Goal: Use online tool/utility: Utilize a website feature to perform a specific function

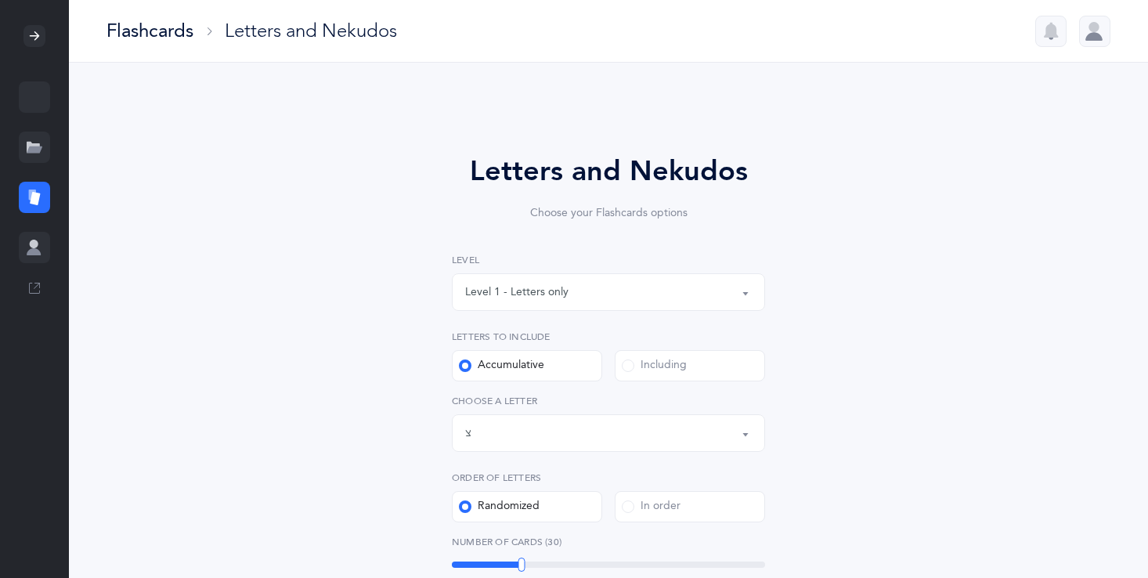
select select "23"
select select "single"
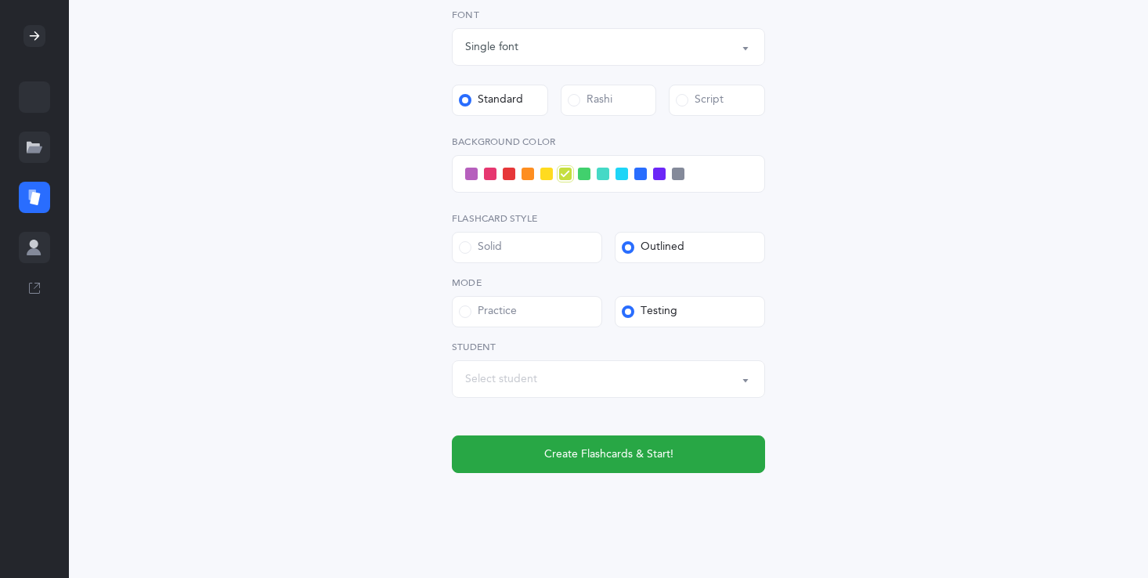
scroll to position [596, 0]
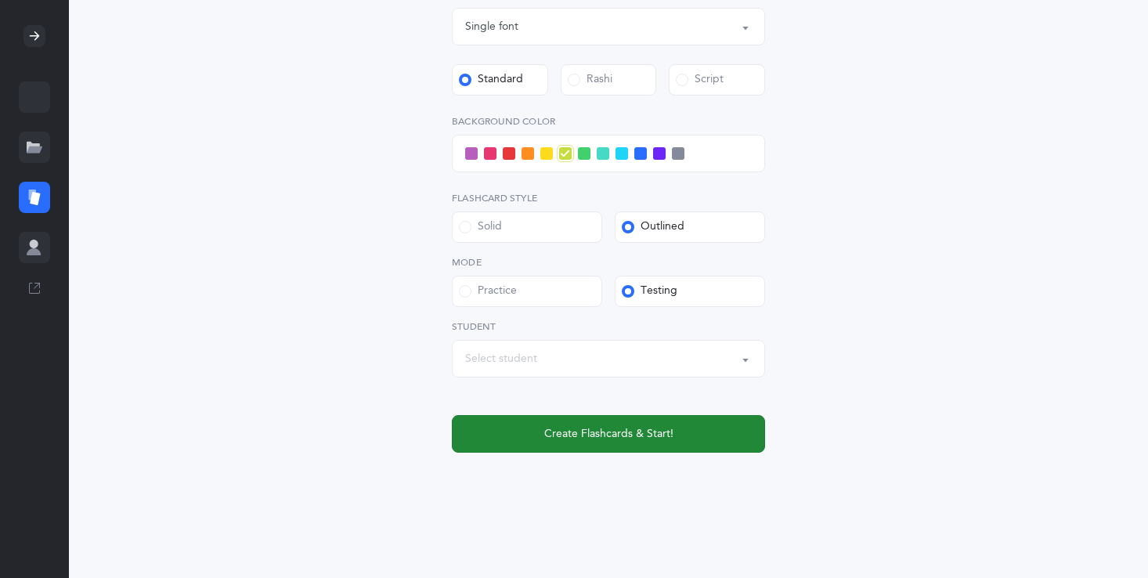
drag, startPoint x: 523, startPoint y: 429, endPoint x: 518, endPoint y: 421, distance: 9.1
click at [522, 426] on button "Create Flashcards & Start!" at bounding box center [608, 434] width 313 height 38
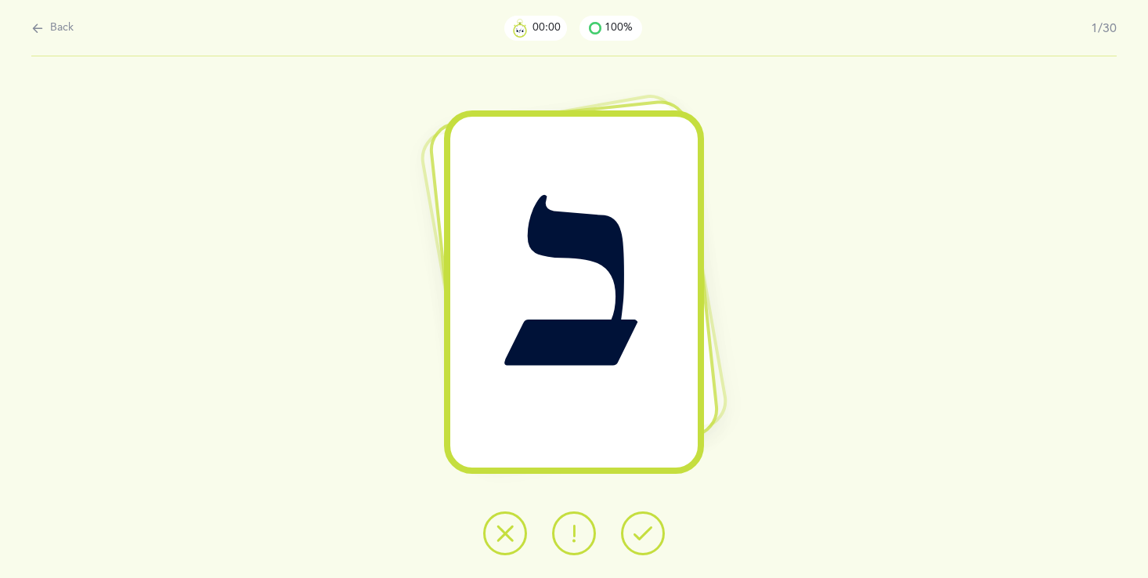
scroll to position [0, 0]
click at [64, 24] on span "Back" at bounding box center [61, 28] width 23 height 16
select select "23"
select select "single"
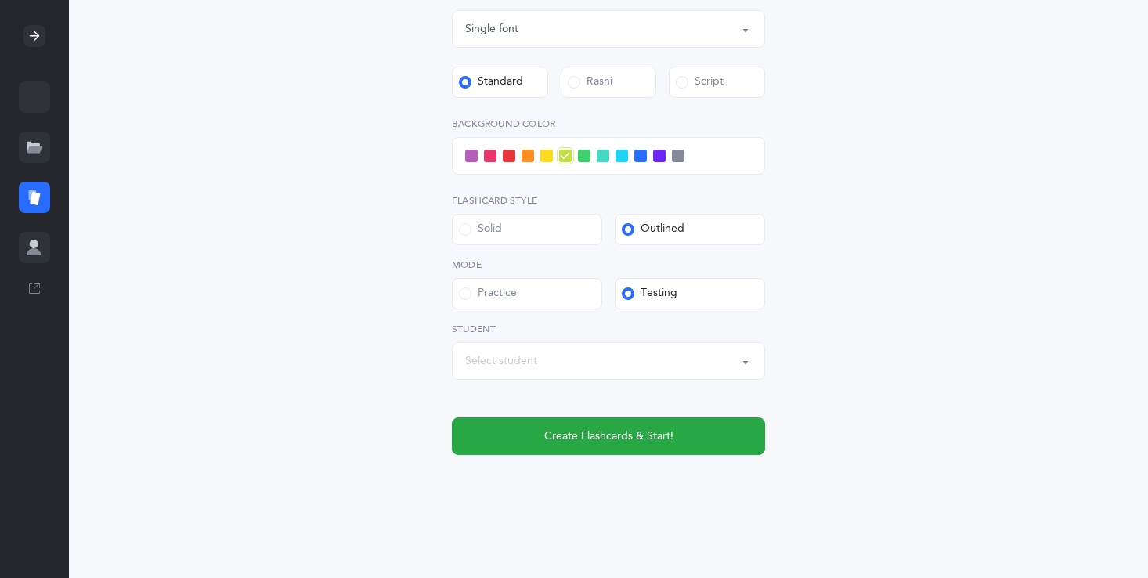
scroll to position [596, 0]
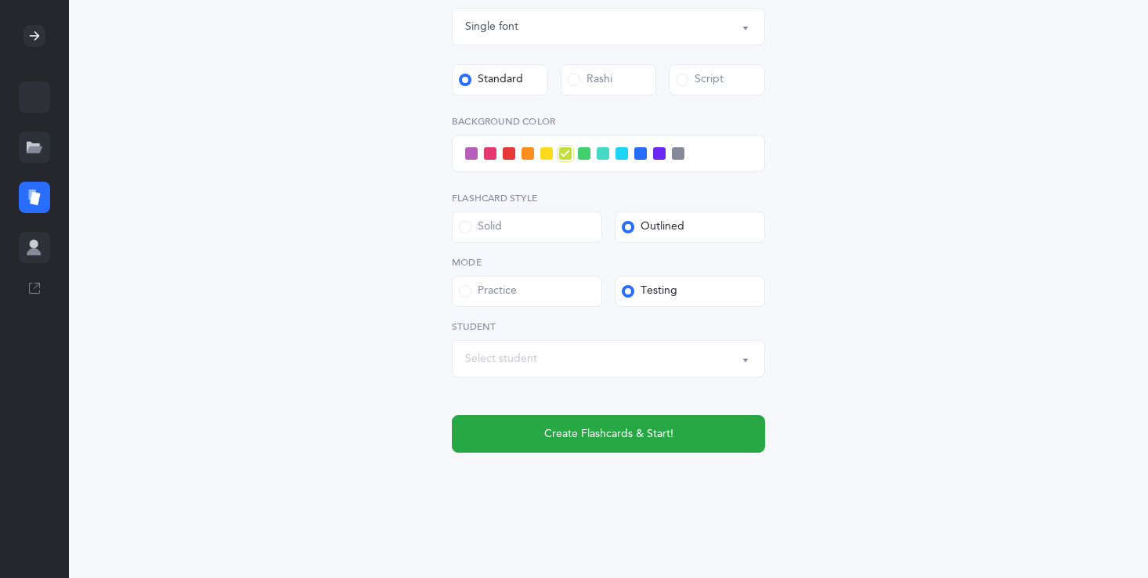
click at [509, 155] on span at bounding box center [509, 153] width 13 height 13
click at [0, 0] on input "checkbox" at bounding box center [0, 0] width 0 height 0
click at [549, 156] on span at bounding box center [546, 153] width 13 height 13
click at [0, 0] on input "checkbox" at bounding box center [0, 0] width 0 height 0
click at [465, 150] on span at bounding box center [471, 153] width 13 height 13
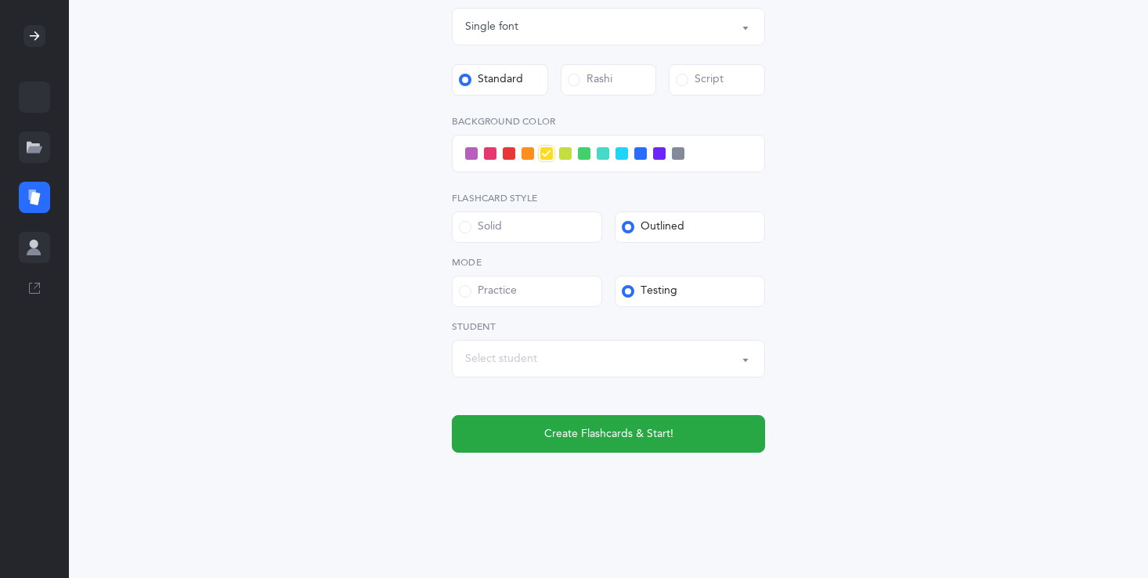
click at [0, 0] on input "checkbox" at bounding box center [0, 0] width 0 height 0
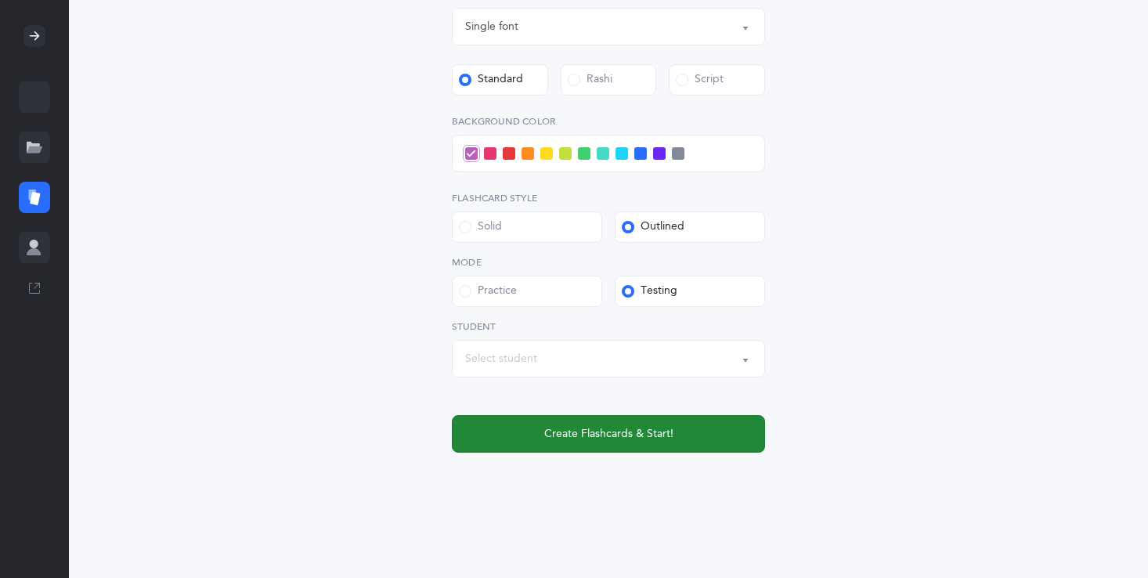
click at [591, 420] on button "Create Flashcards & Start!" at bounding box center [608, 434] width 313 height 38
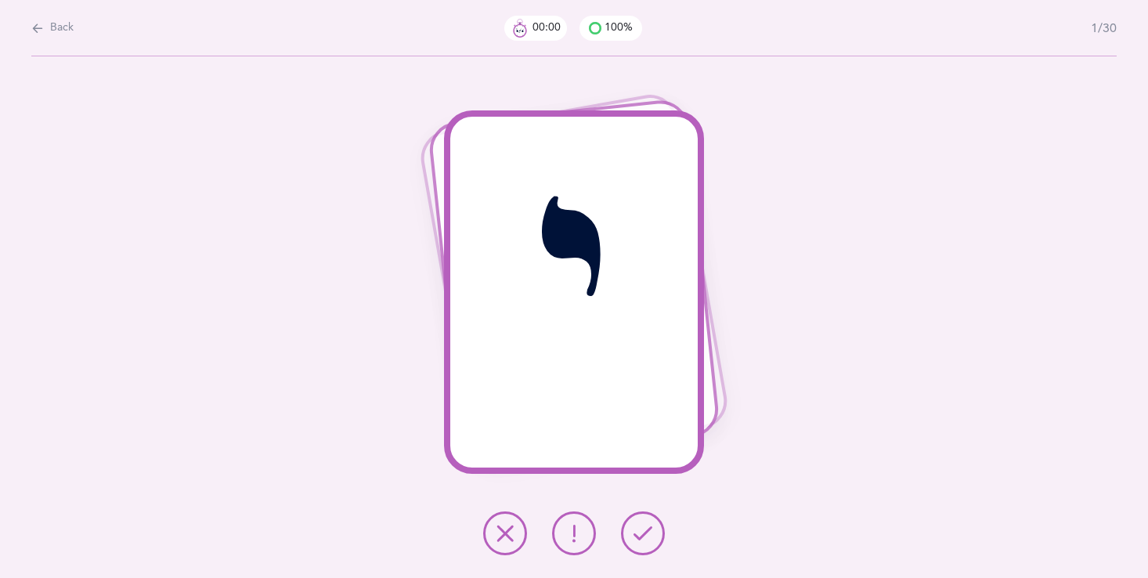
scroll to position [0, 0]
click at [634, 531] on icon at bounding box center [643, 533] width 19 height 19
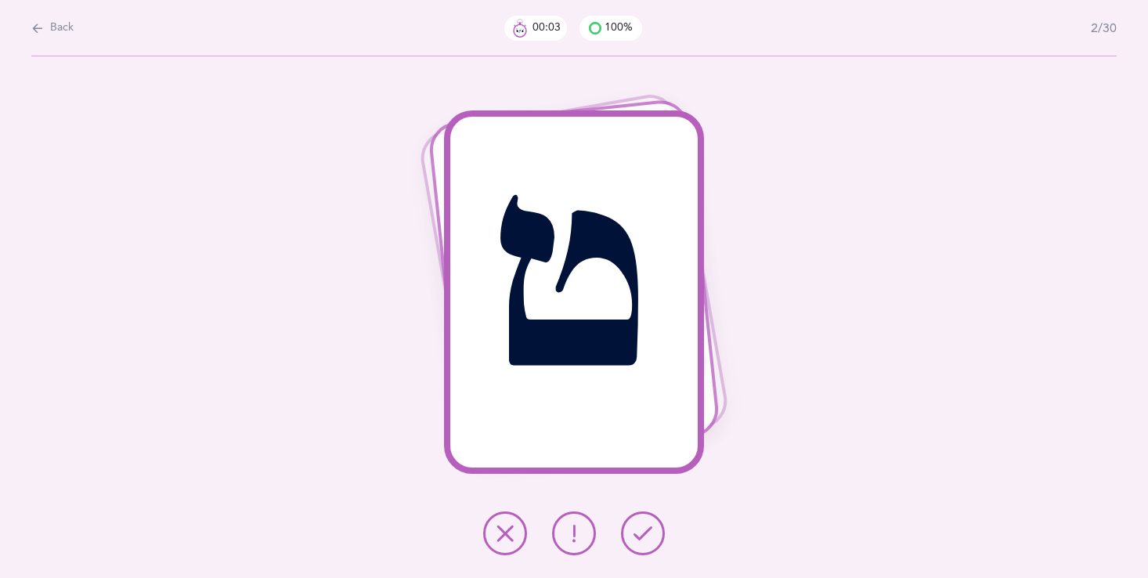
click at [634, 526] on icon at bounding box center [643, 533] width 19 height 19
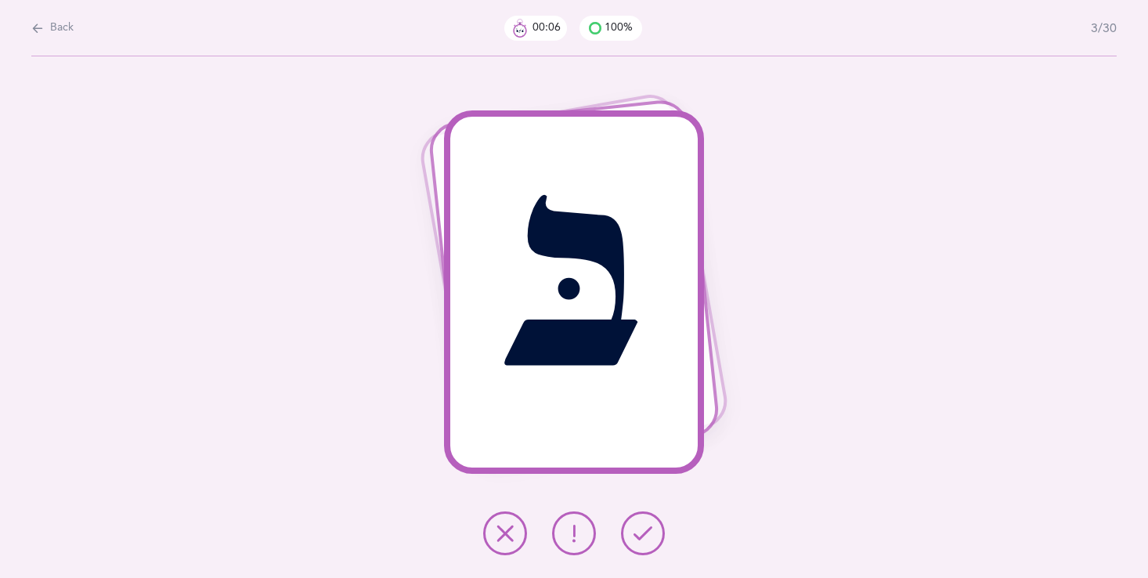
click at [634, 524] on icon at bounding box center [643, 533] width 19 height 19
click at [634, 526] on icon at bounding box center [643, 533] width 19 height 19
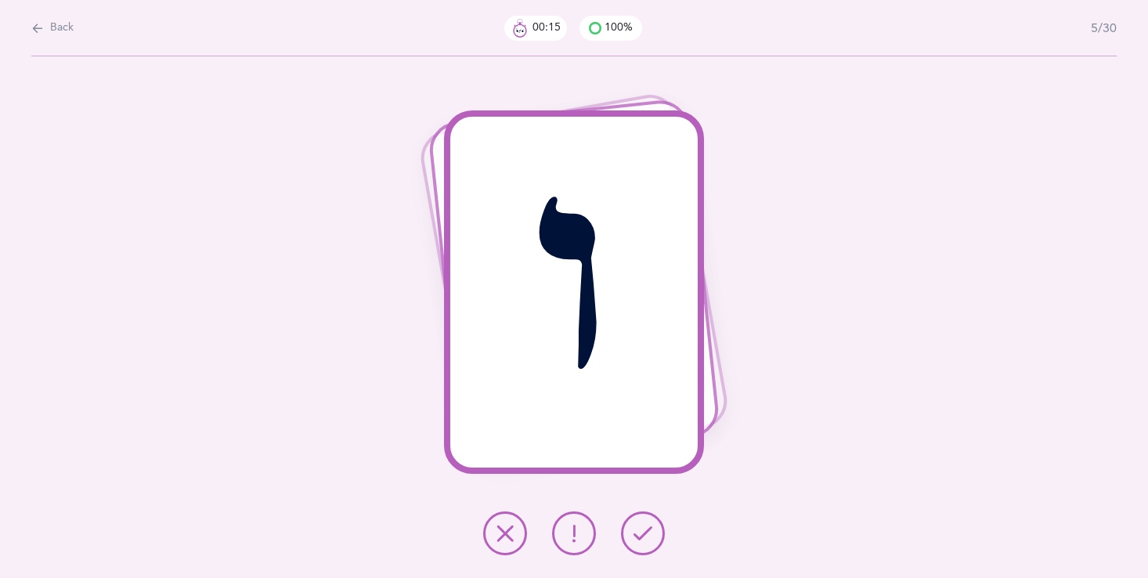
click at [624, 530] on button at bounding box center [643, 533] width 44 height 44
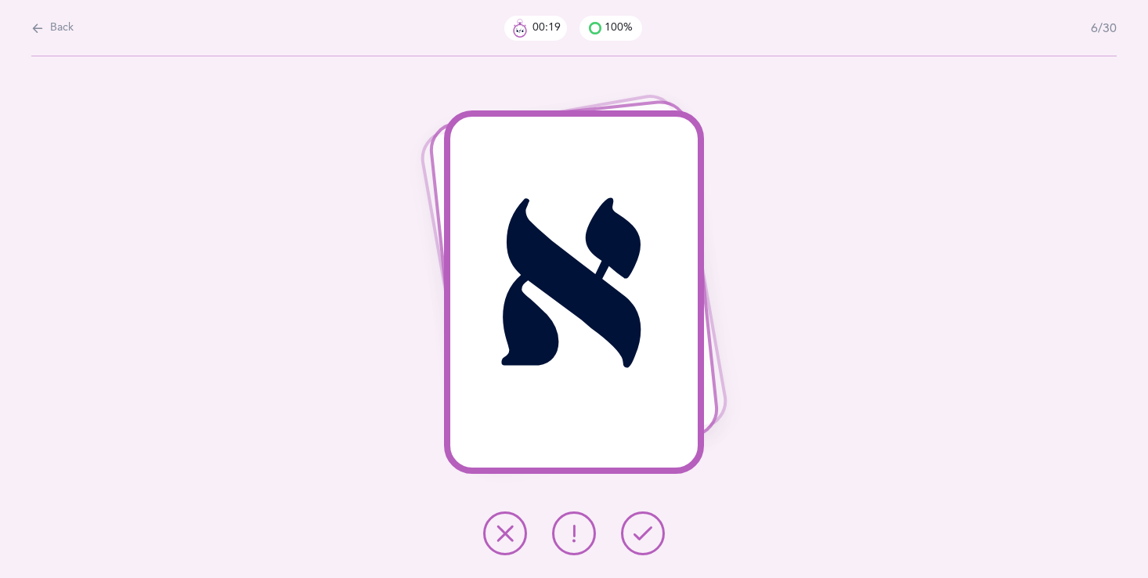
click at [635, 538] on icon at bounding box center [643, 533] width 19 height 19
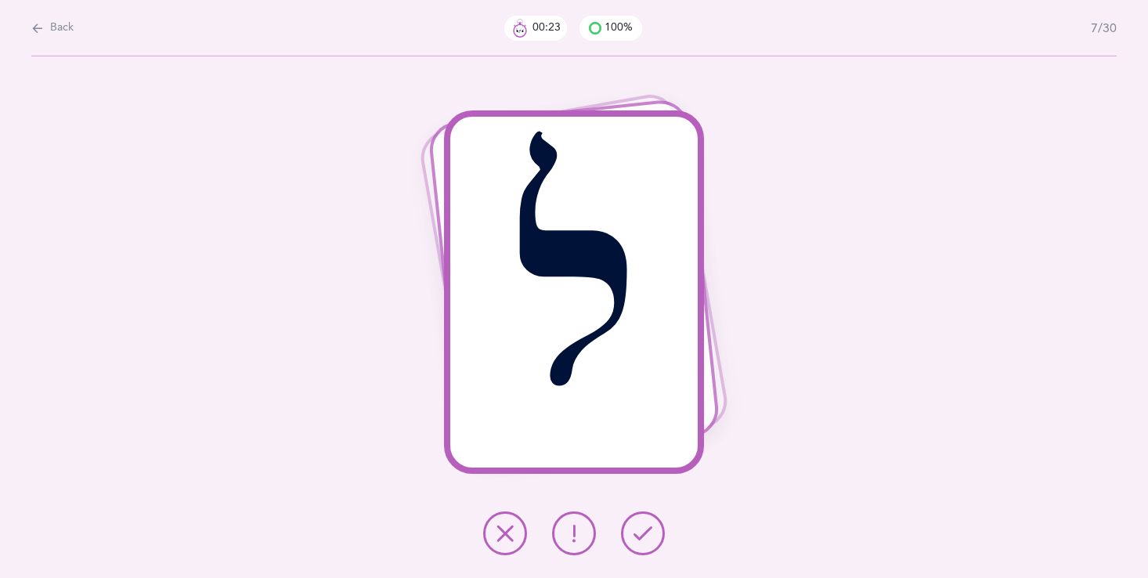
click at [648, 526] on icon at bounding box center [643, 533] width 19 height 19
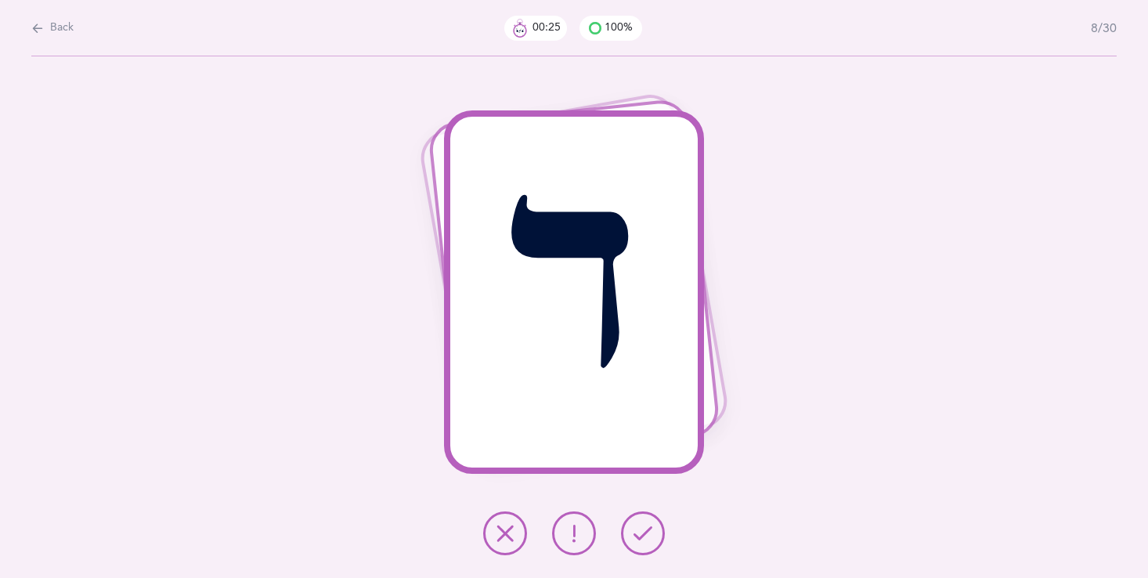
click at [645, 529] on icon at bounding box center [643, 533] width 19 height 19
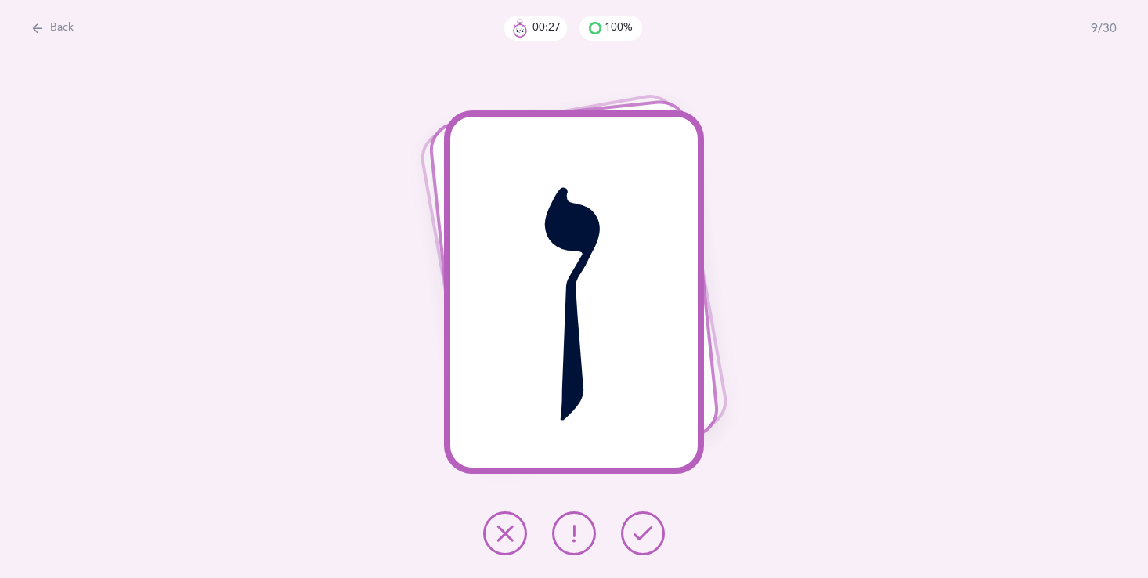
click at [645, 529] on icon at bounding box center [643, 533] width 19 height 19
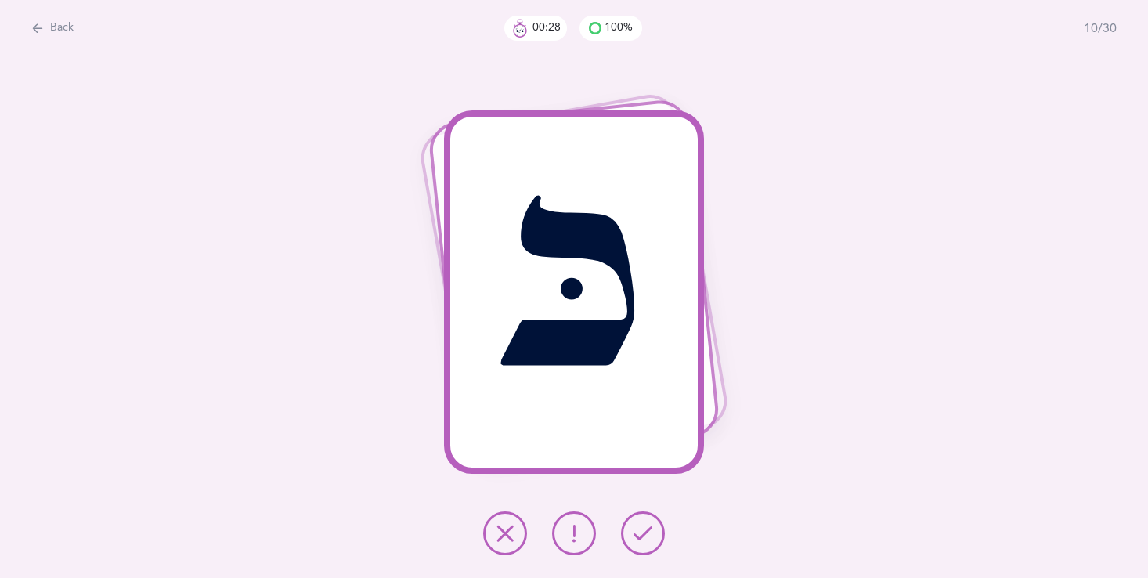
click at [645, 530] on icon at bounding box center [643, 533] width 19 height 19
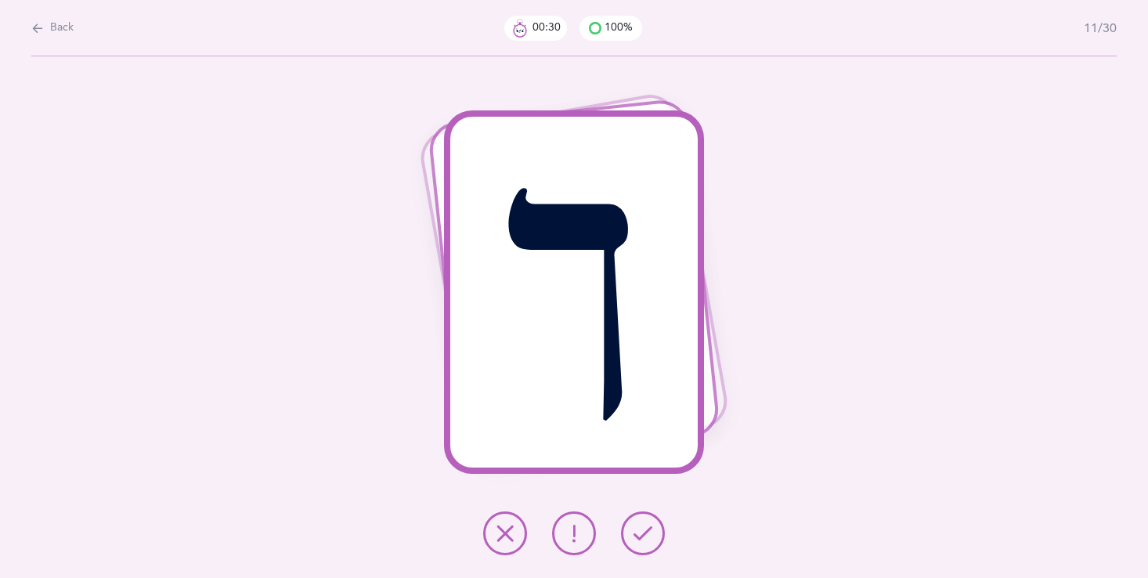
click at [645, 530] on icon at bounding box center [643, 533] width 19 height 19
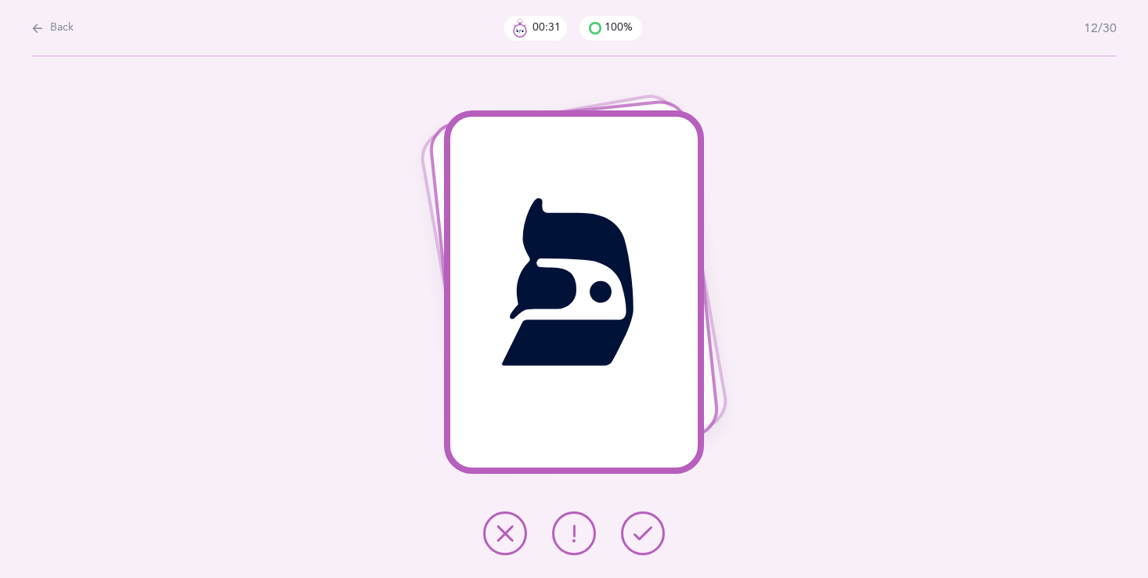
click at [645, 530] on icon at bounding box center [643, 533] width 19 height 19
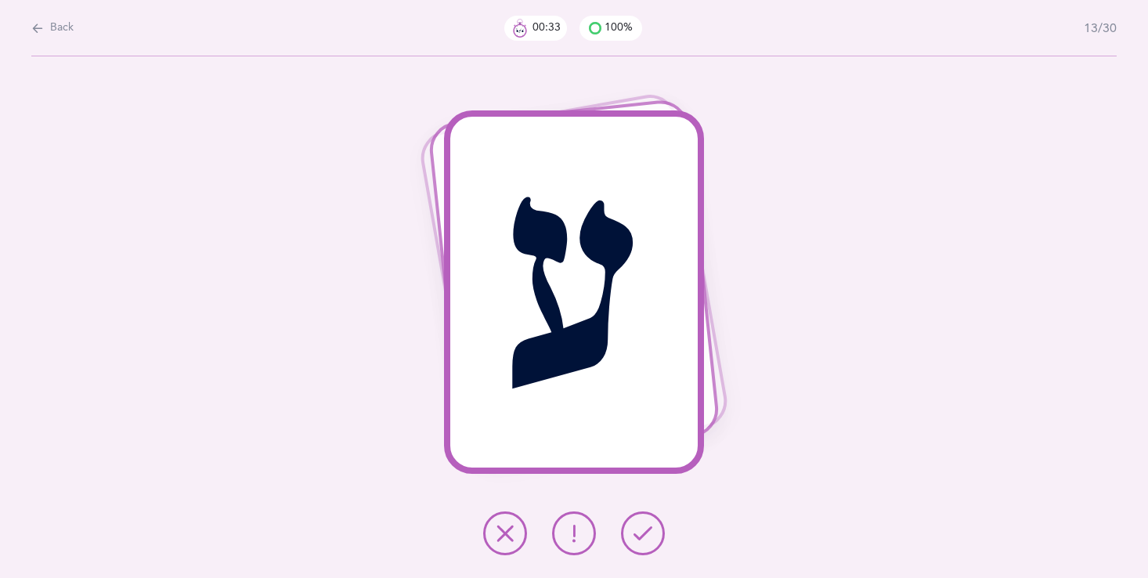
click at [645, 530] on icon at bounding box center [643, 533] width 19 height 19
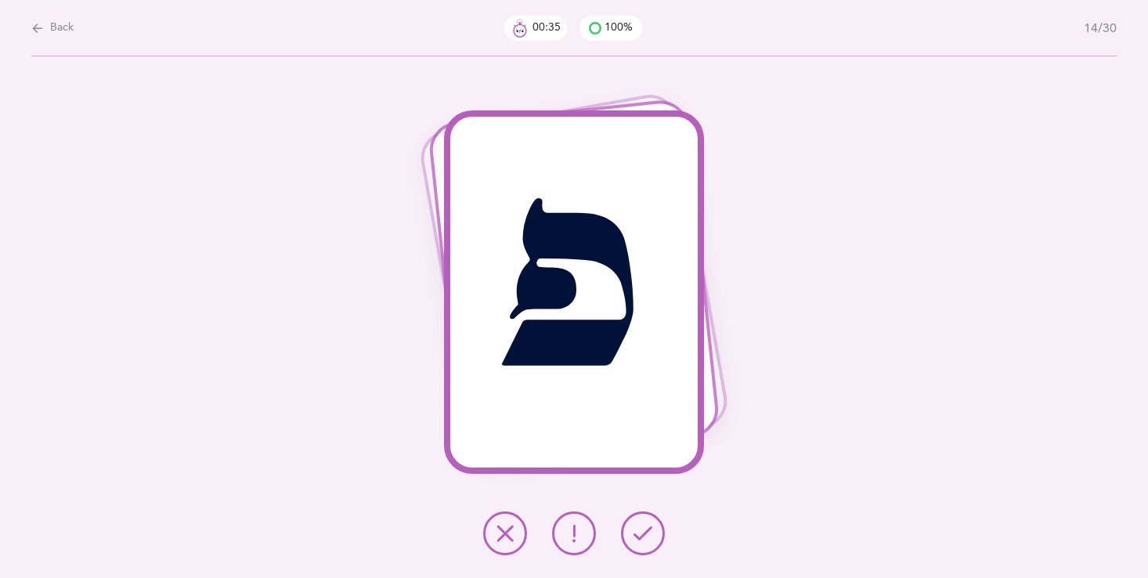
click at [645, 529] on icon at bounding box center [643, 533] width 19 height 19
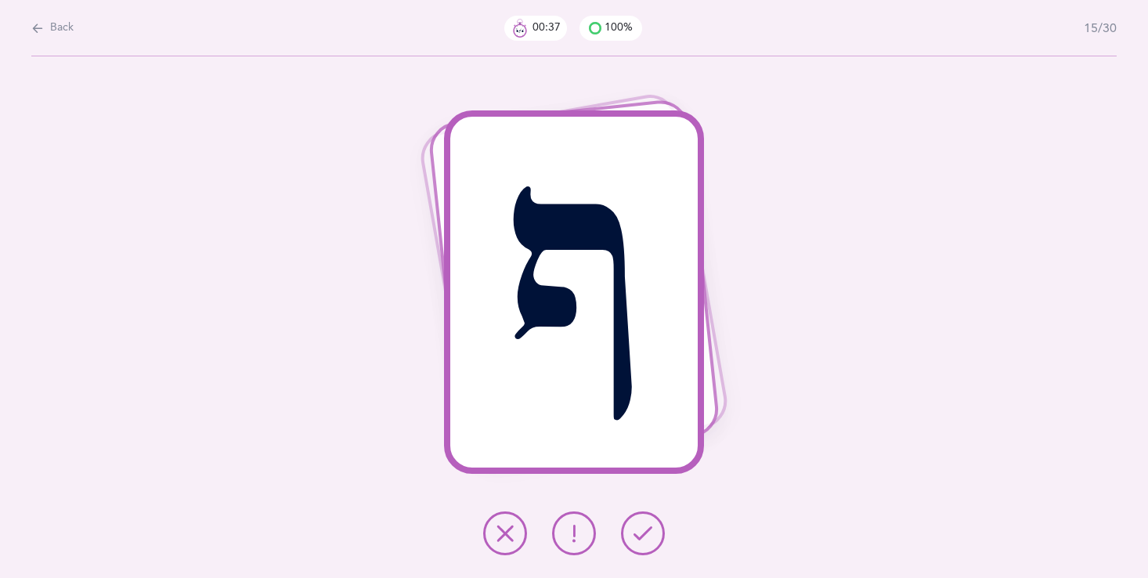
click at [645, 529] on icon at bounding box center [643, 533] width 19 height 19
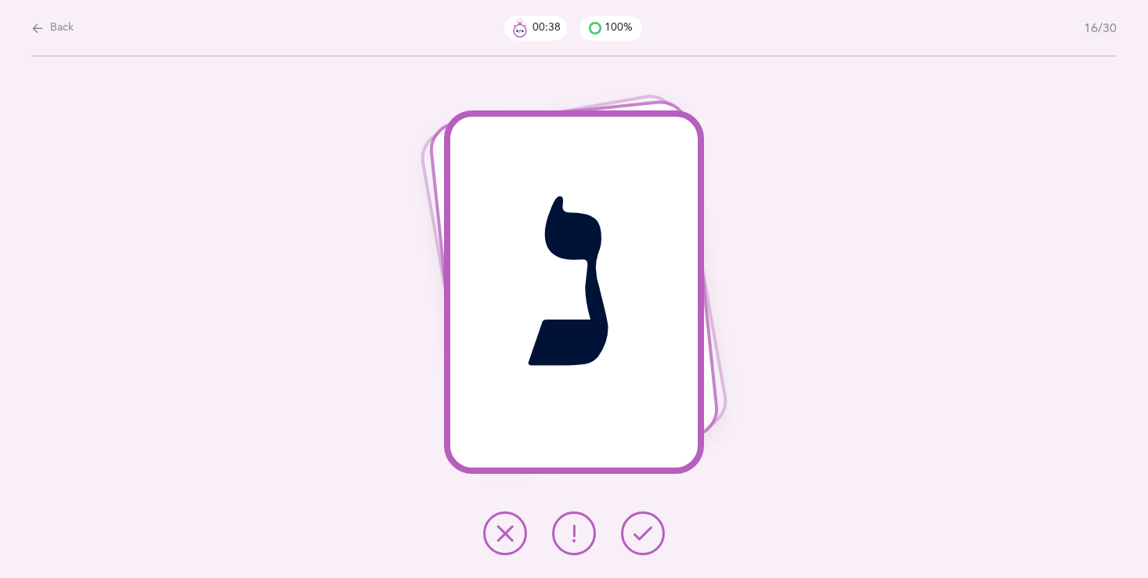
click at [649, 533] on icon at bounding box center [643, 533] width 19 height 19
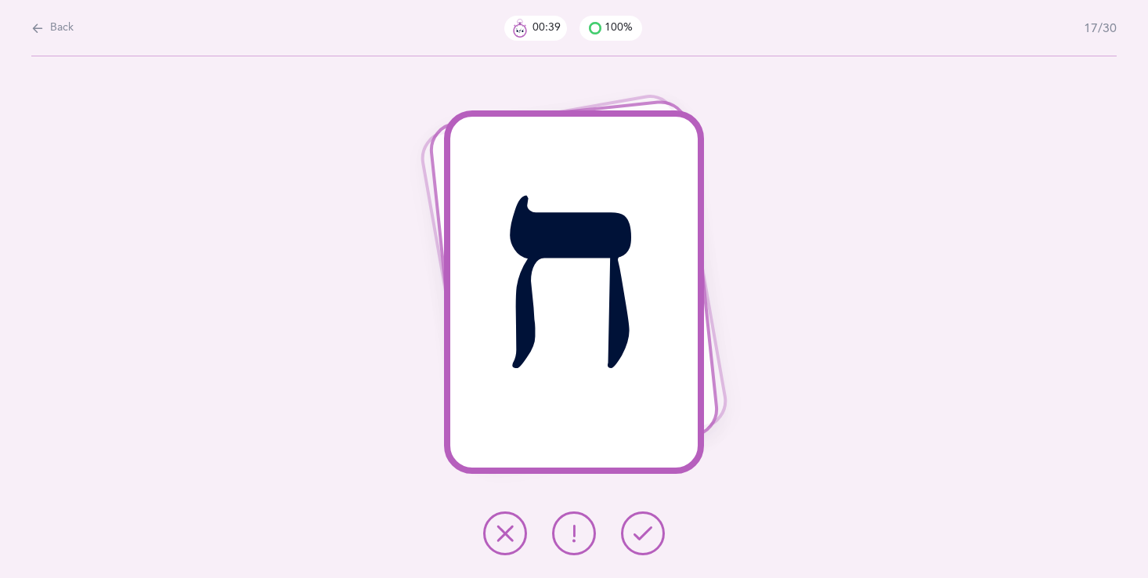
click at [652, 536] on icon at bounding box center [643, 533] width 19 height 19
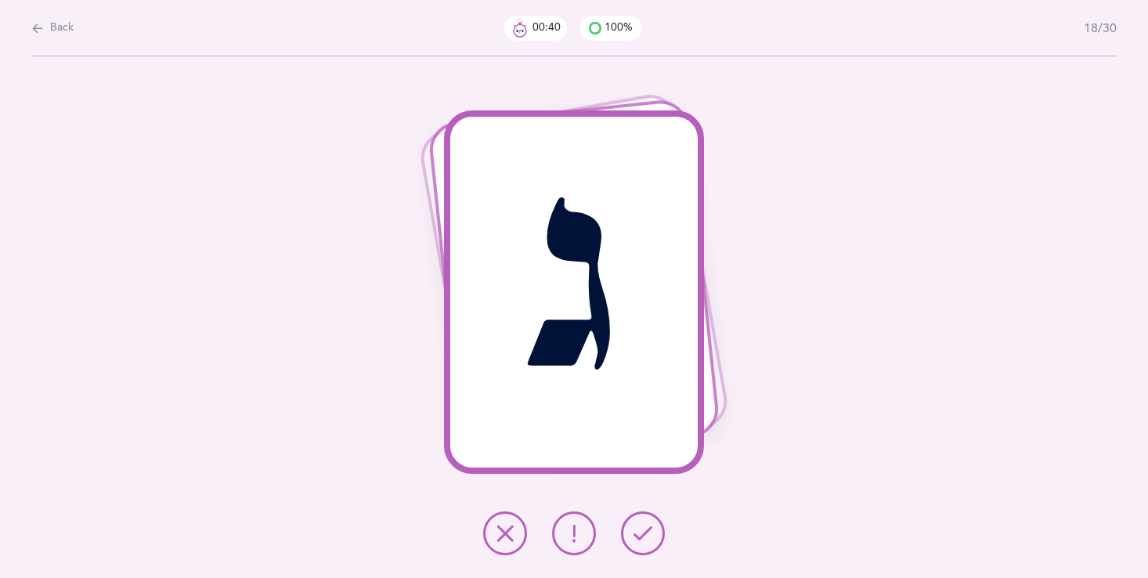
click at [652, 537] on button at bounding box center [643, 533] width 44 height 44
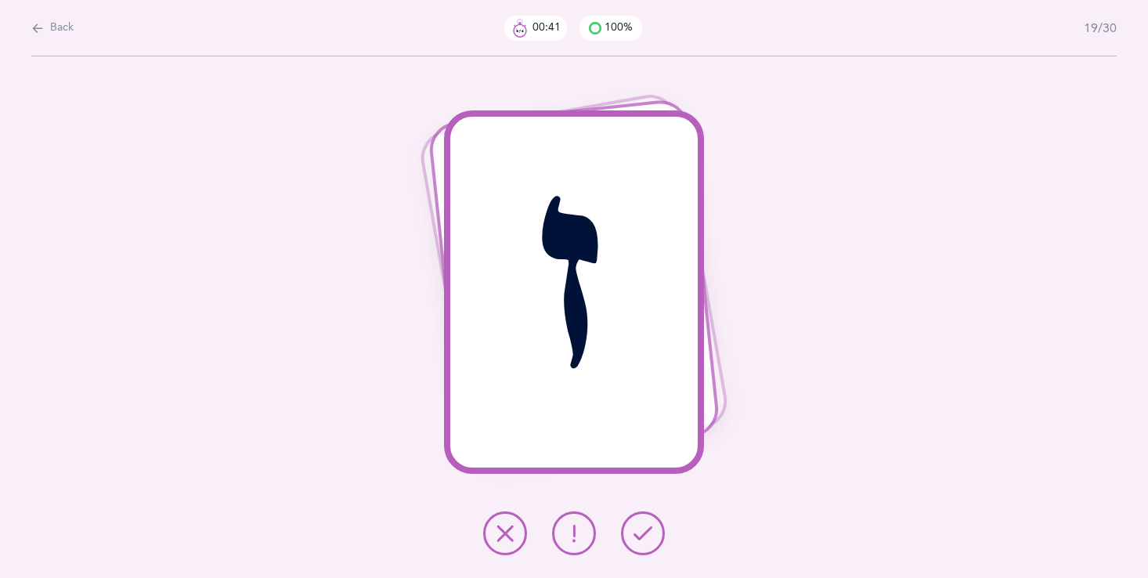
click at [655, 540] on button at bounding box center [643, 533] width 44 height 44
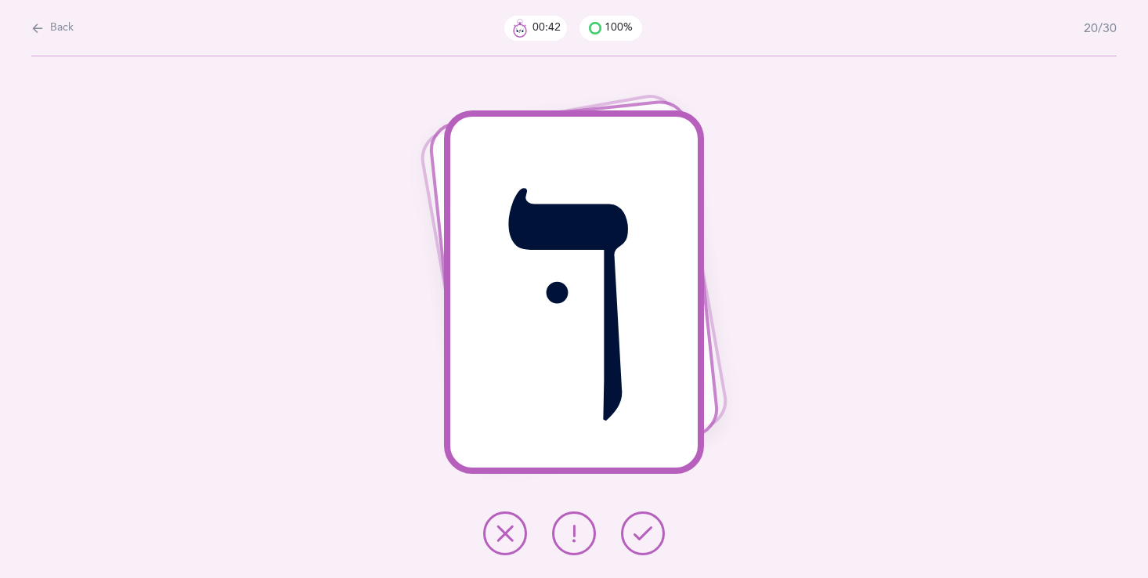
click at [656, 540] on button at bounding box center [643, 533] width 44 height 44
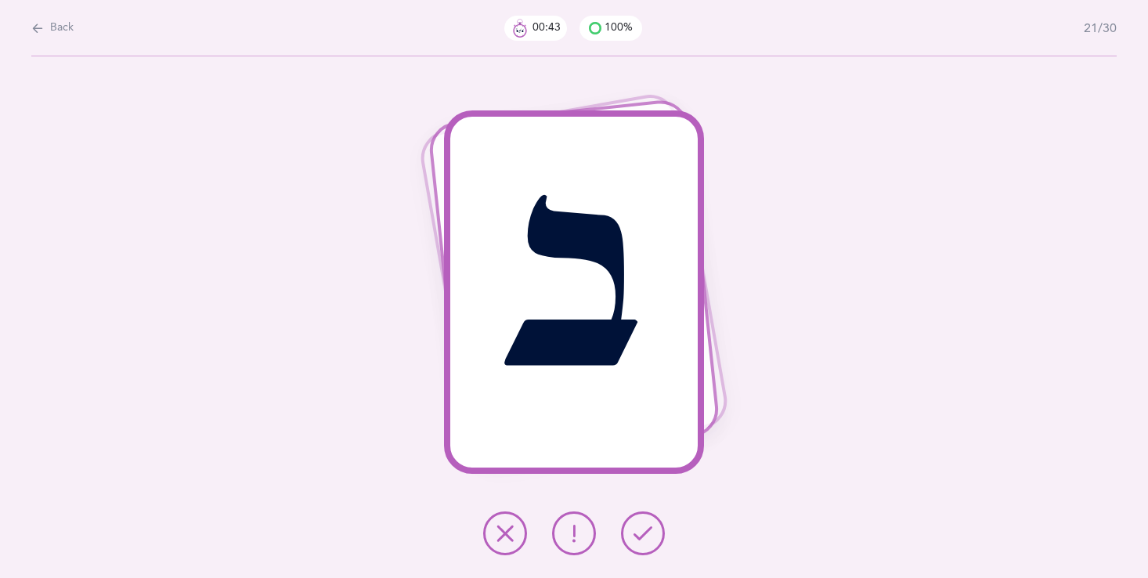
click at [659, 545] on button at bounding box center [643, 533] width 44 height 44
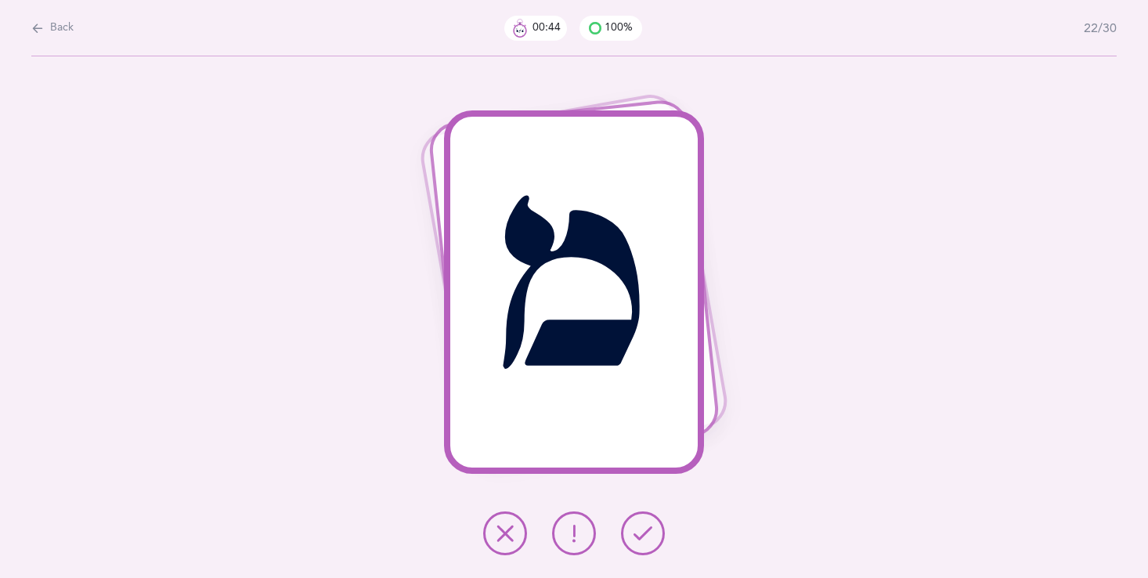
click at [659, 545] on button at bounding box center [643, 533] width 44 height 44
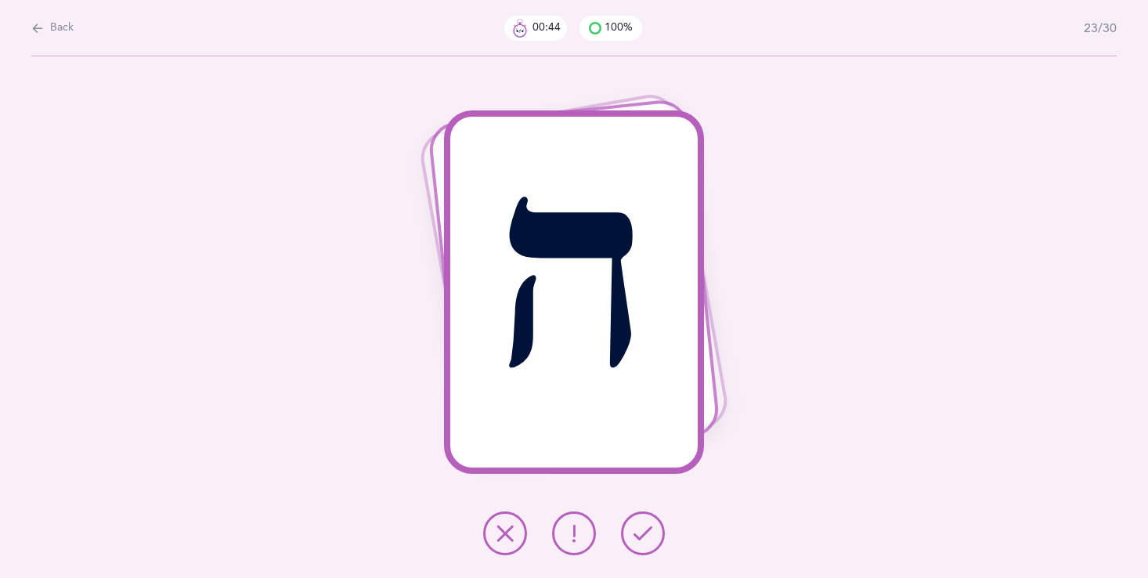
click at [659, 547] on button at bounding box center [643, 533] width 44 height 44
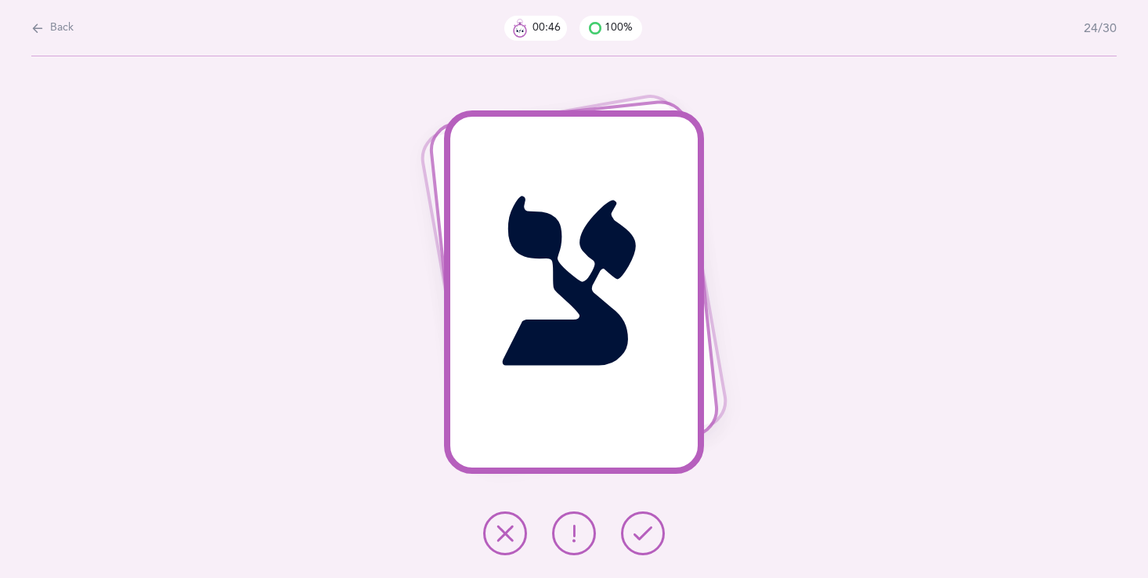
click at [663, 550] on div at bounding box center [574, 533] width 207 height 44
click at [649, 535] on icon at bounding box center [643, 533] width 19 height 19
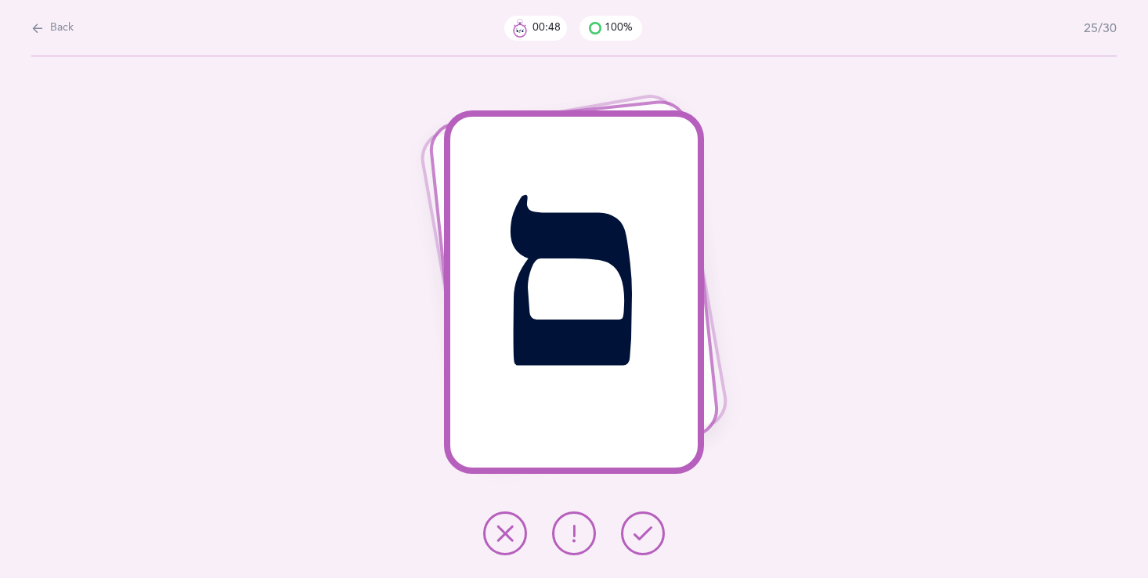
click at [641, 533] on icon at bounding box center [643, 533] width 19 height 19
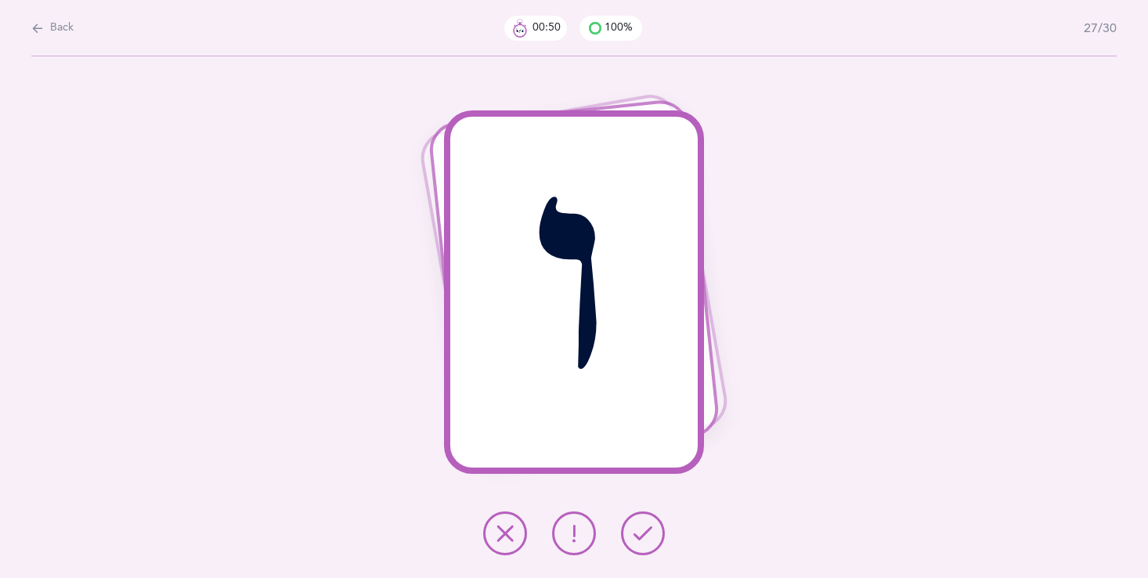
click at [641, 533] on icon at bounding box center [643, 533] width 19 height 19
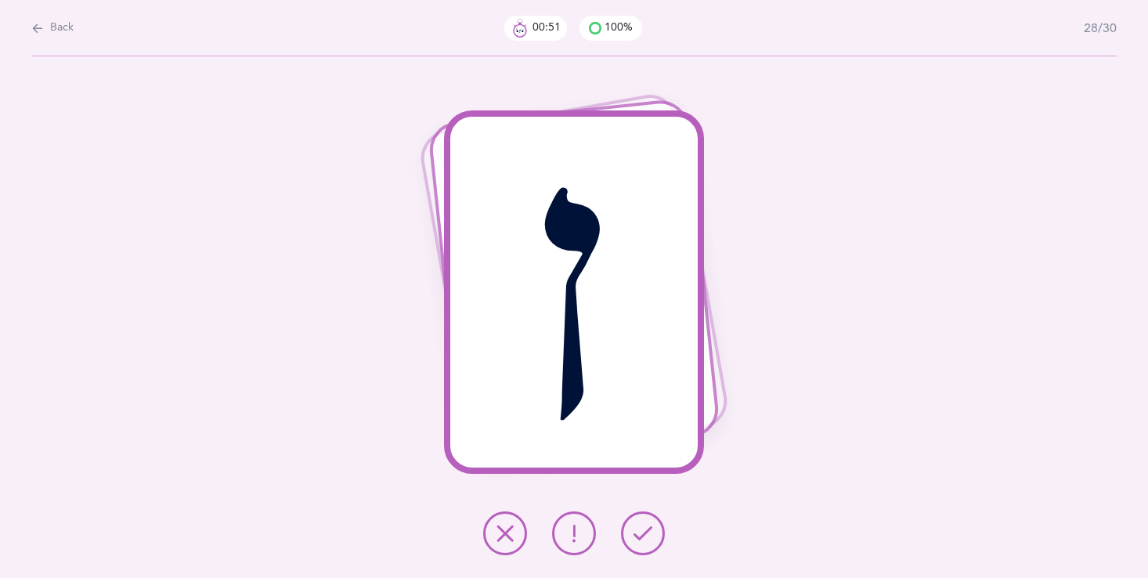
click at [641, 535] on icon at bounding box center [643, 533] width 19 height 19
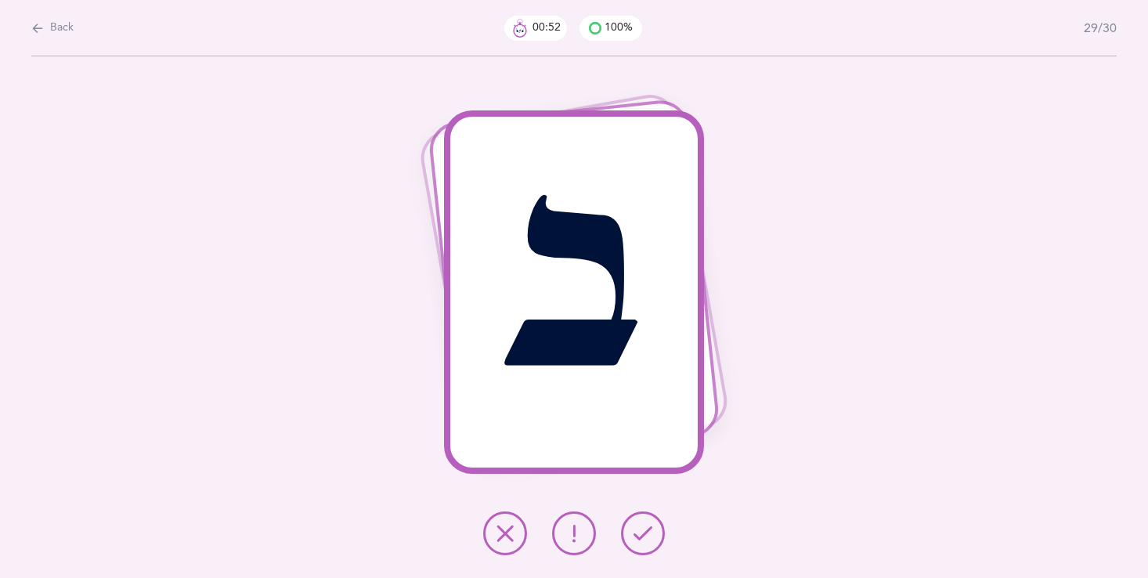
click at [641, 535] on icon at bounding box center [643, 533] width 19 height 19
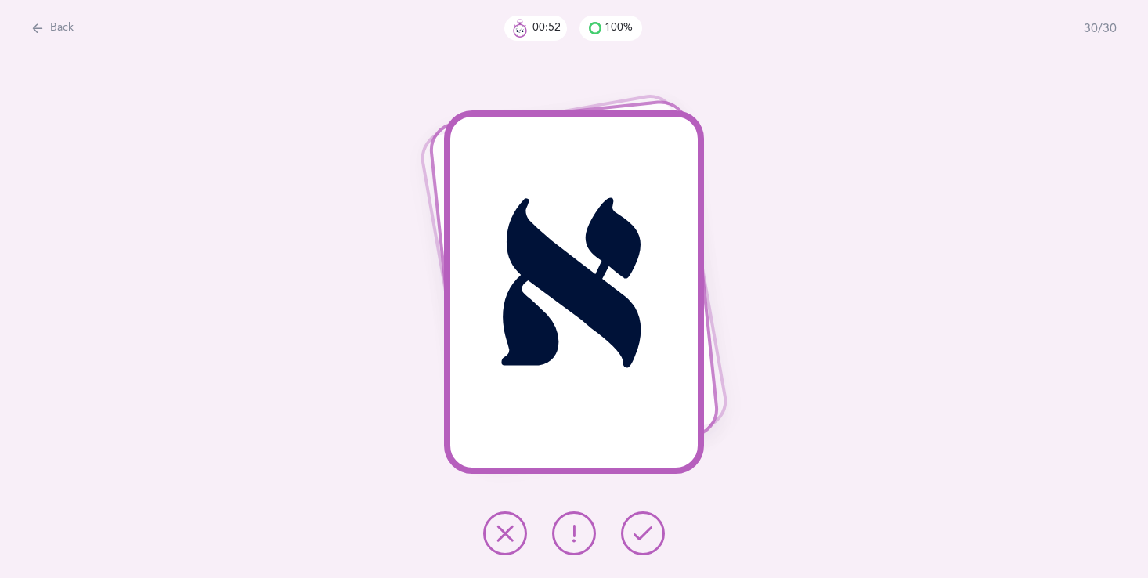
click at [641, 535] on icon at bounding box center [643, 533] width 19 height 19
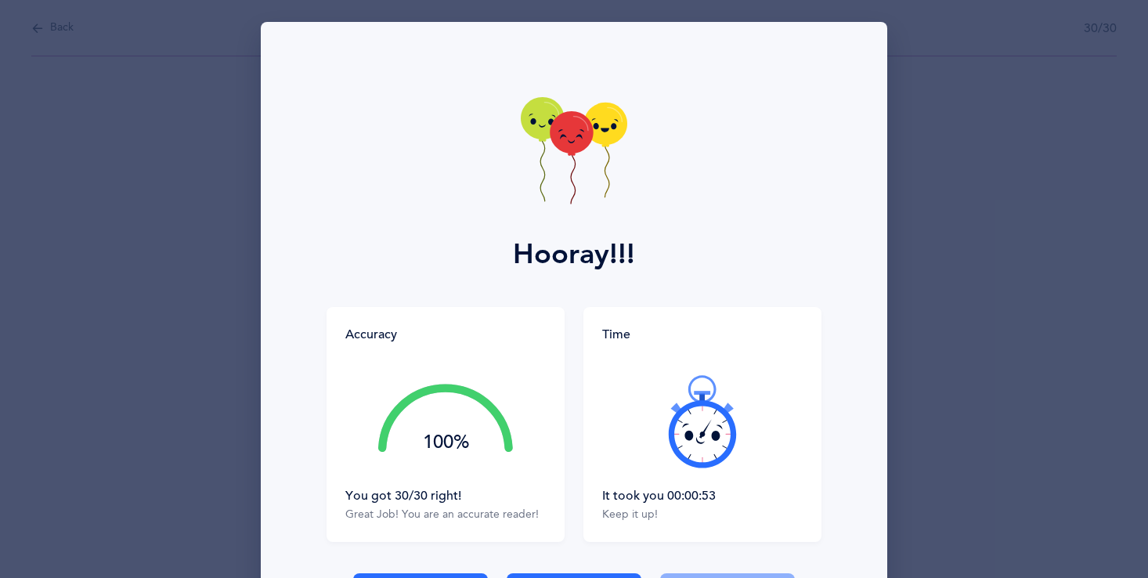
scroll to position [31, 0]
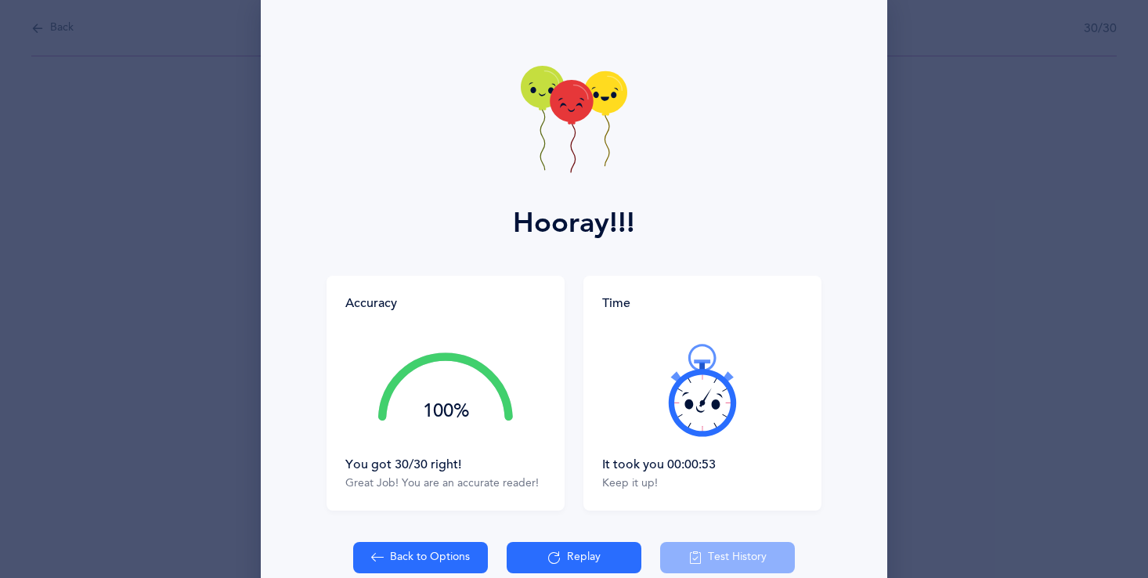
click at [571, 545] on button "Replay" at bounding box center [574, 557] width 135 height 31
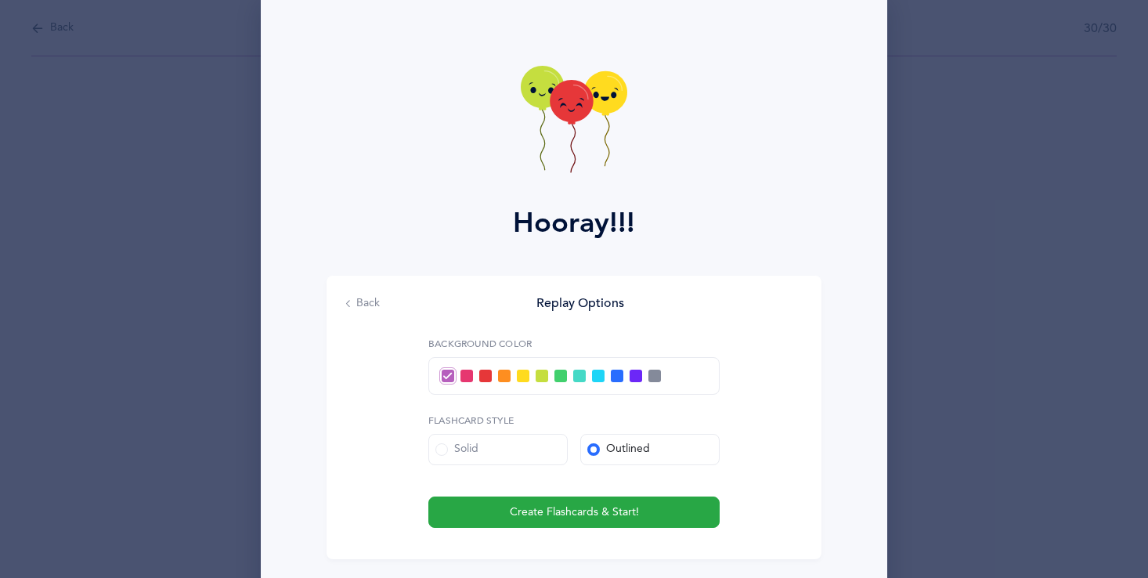
scroll to position [0, 0]
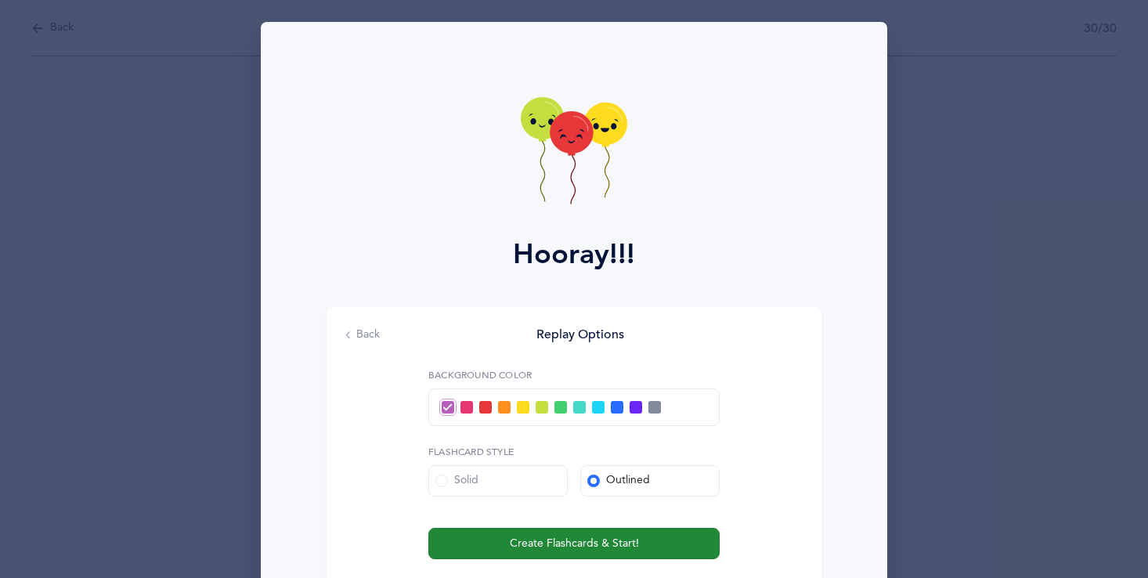
click at [544, 540] on span "Create Flashcards & Start!" at bounding box center [574, 544] width 129 height 16
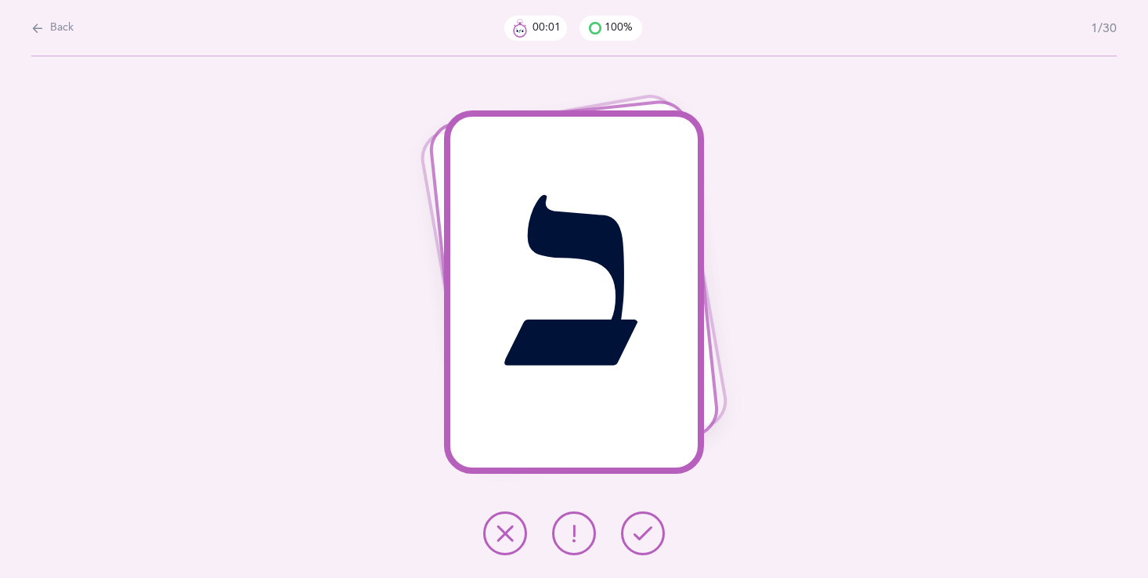
click at [646, 528] on icon at bounding box center [643, 533] width 19 height 19
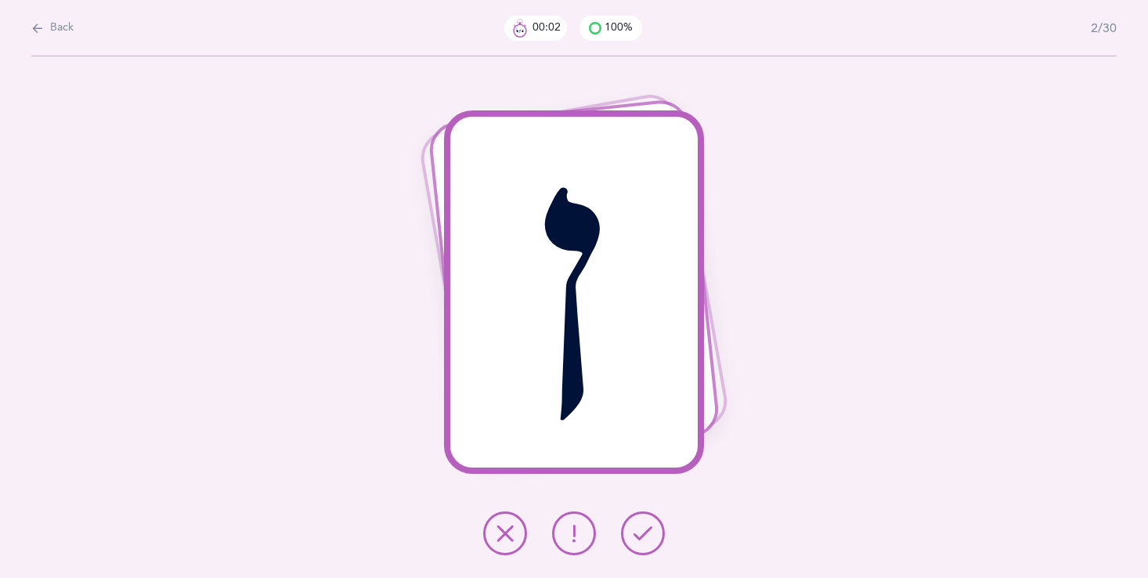
click at [647, 526] on icon at bounding box center [643, 533] width 19 height 19
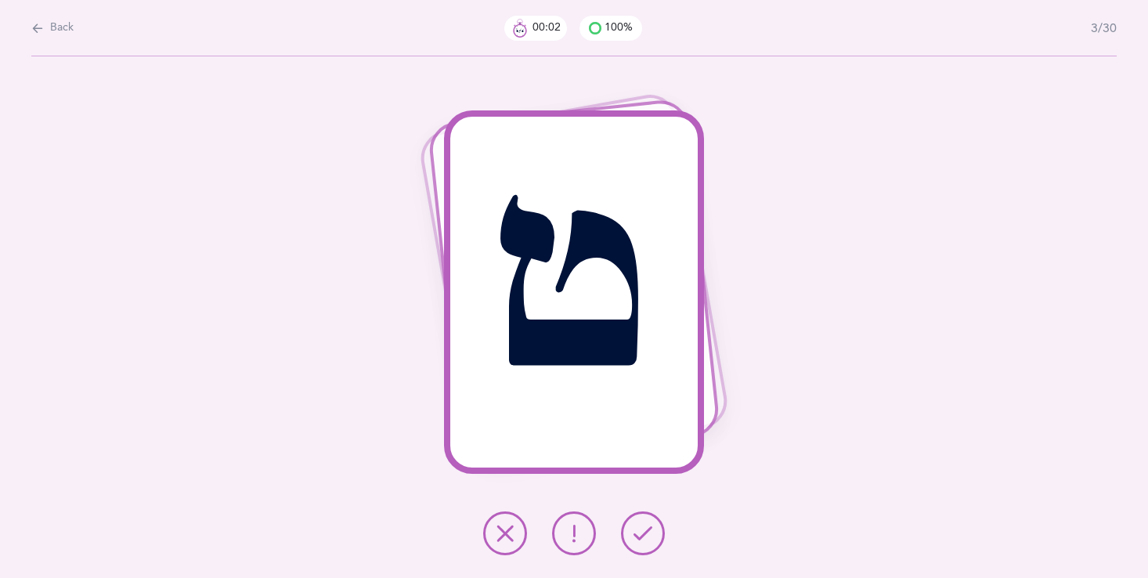
click at [651, 527] on icon at bounding box center [643, 533] width 19 height 19
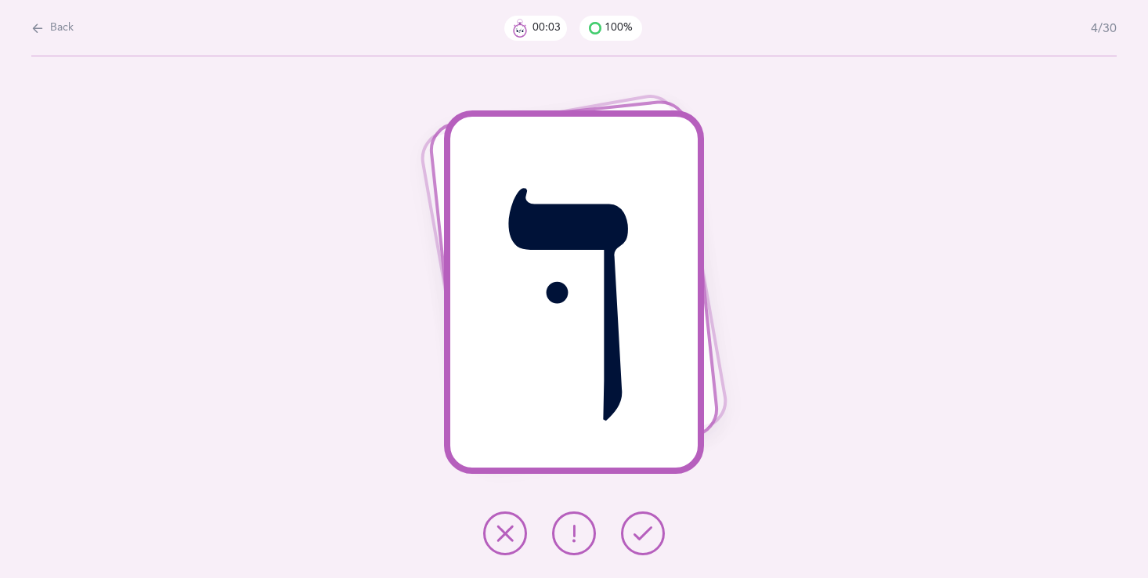
click at [650, 527] on icon at bounding box center [643, 533] width 19 height 19
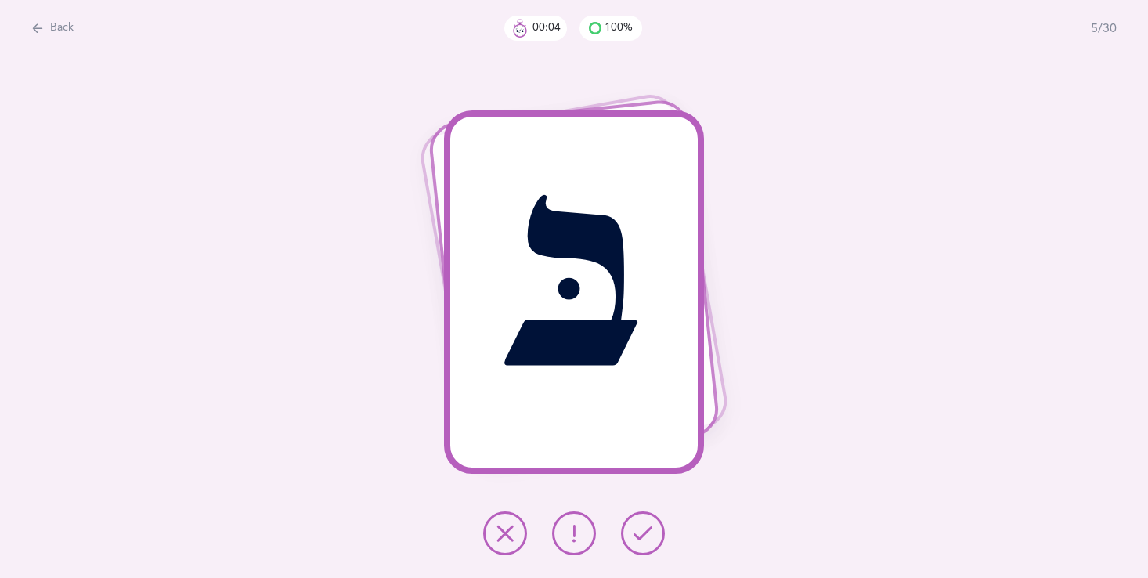
click at [650, 527] on icon at bounding box center [643, 533] width 19 height 19
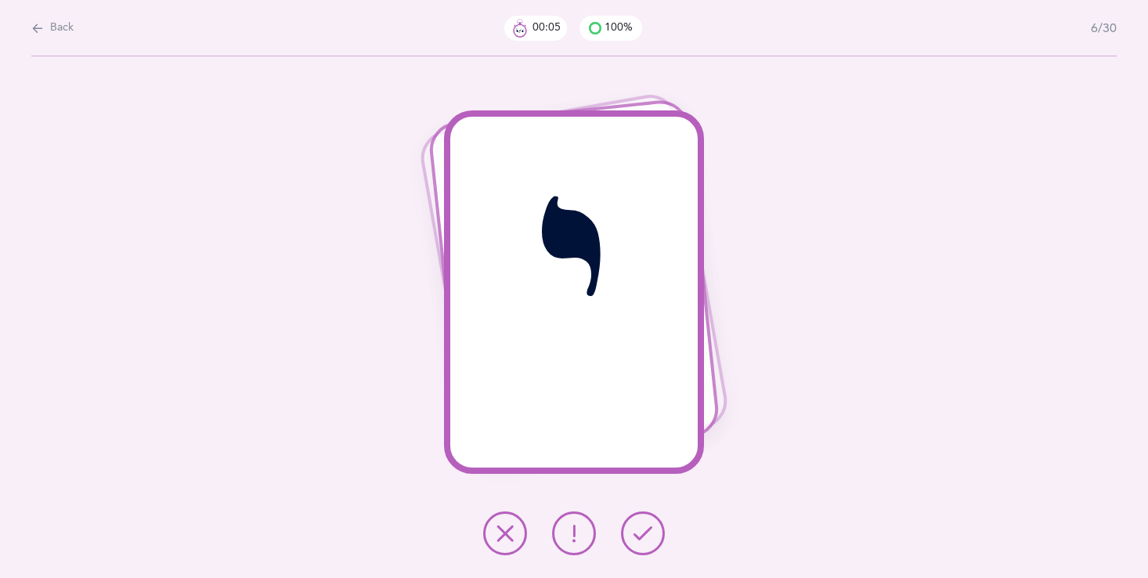
click at [650, 527] on icon at bounding box center [643, 533] width 19 height 19
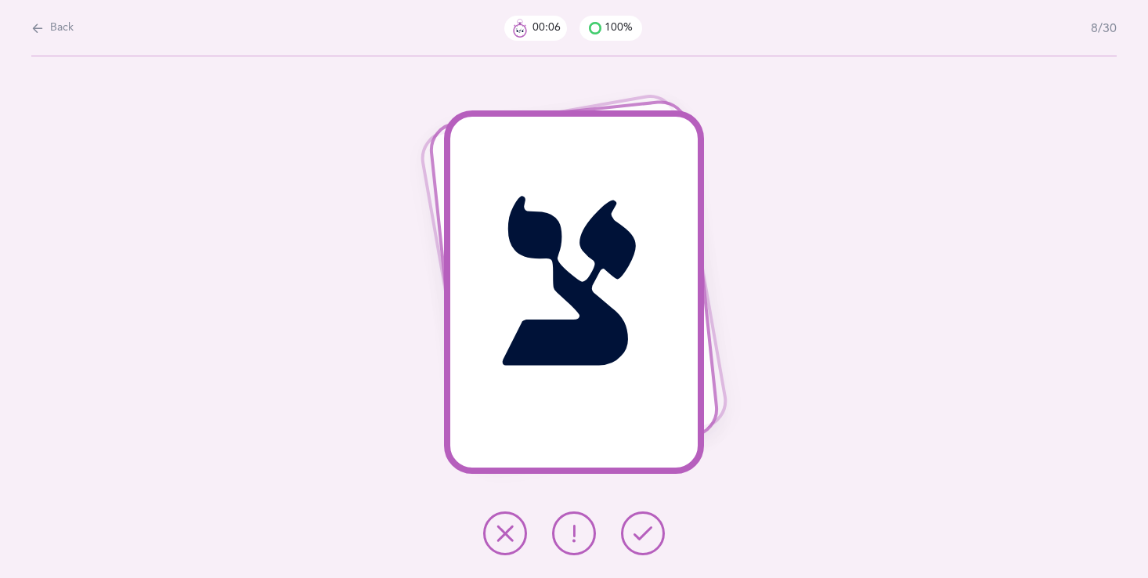
click at [649, 527] on icon at bounding box center [643, 533] width 19 height 19
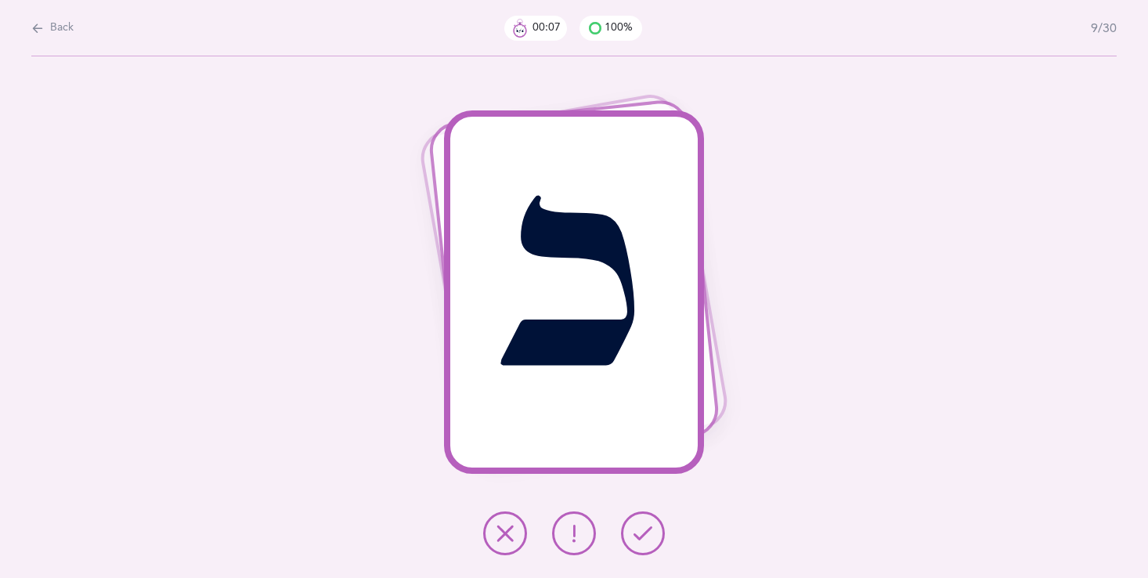
click at [648, 529] on icon at bounding box center [643, 533] width 19 height 19
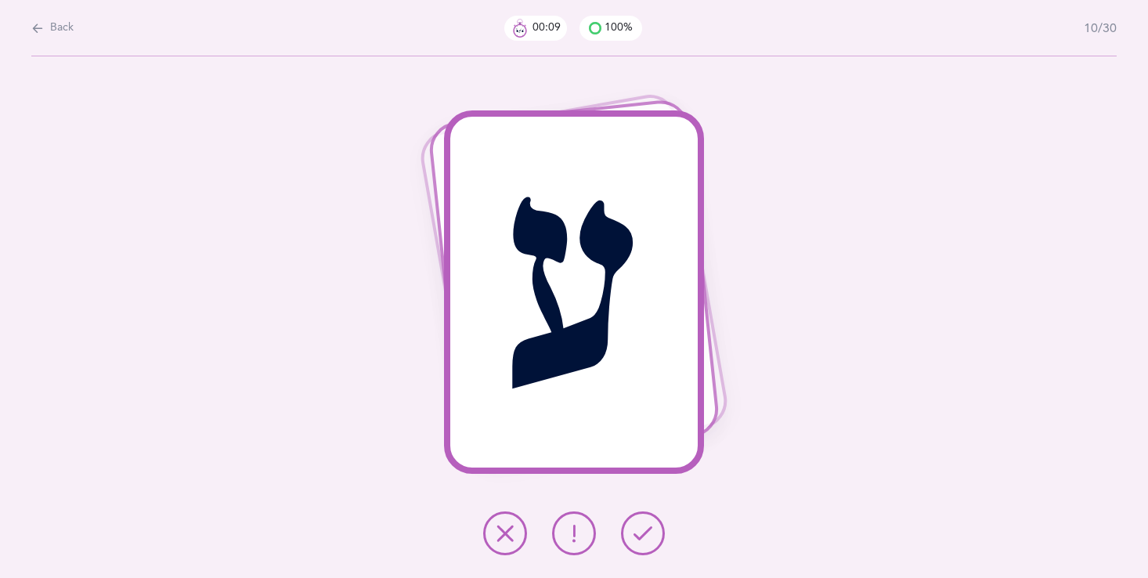
click at [645, 528] on icon at bounding box center [643, 533] width 19 height 19
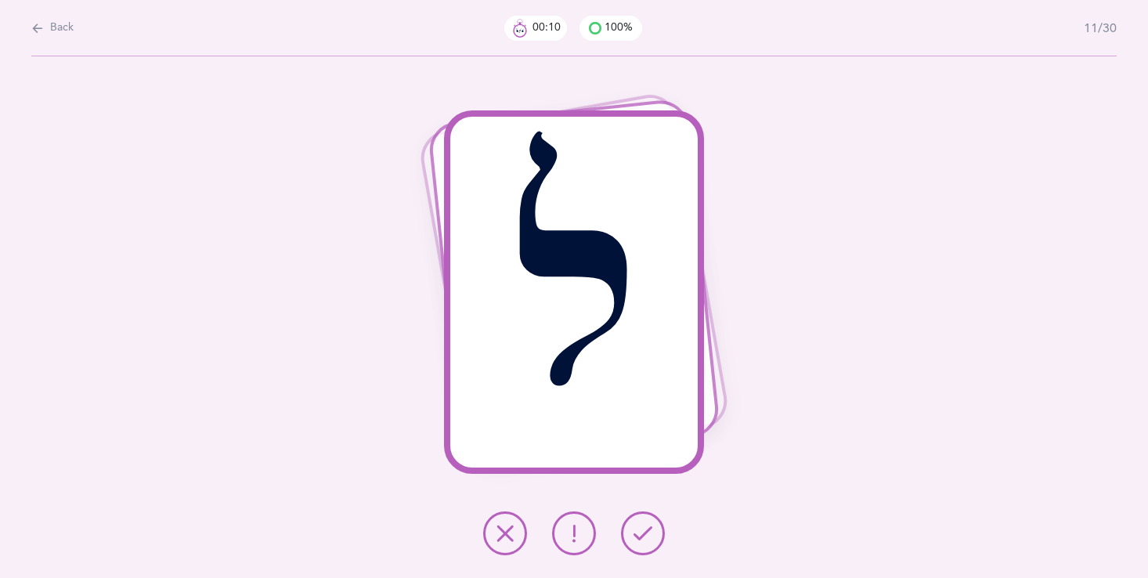
click at [645, 528] on icon at bounding box center [643, 533] width 19 height 19
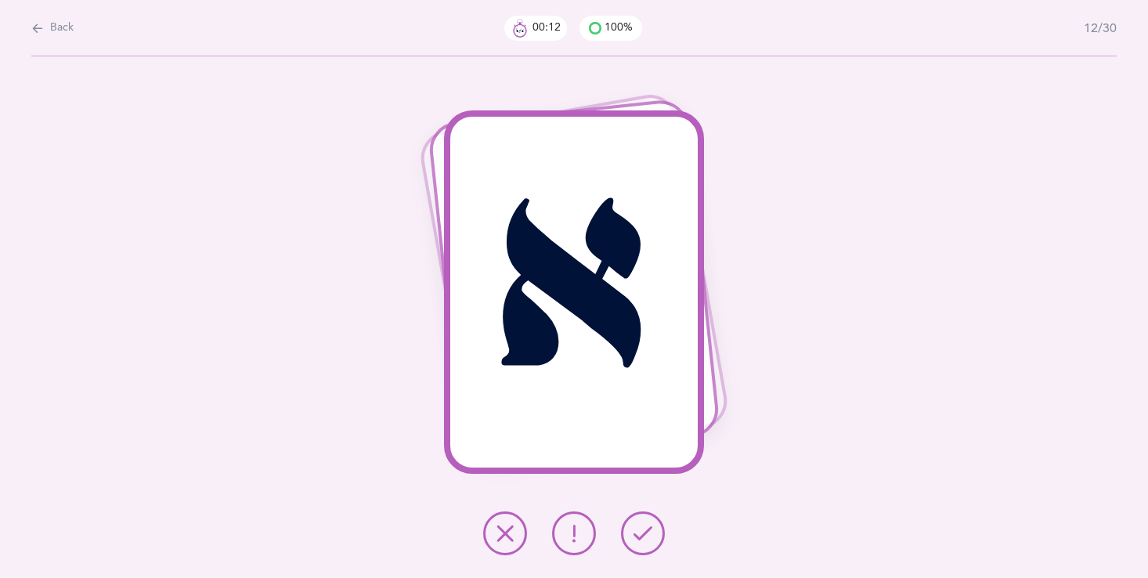
click at [644, 528] on icon at bounding box center [643, 533] width 19 height 19
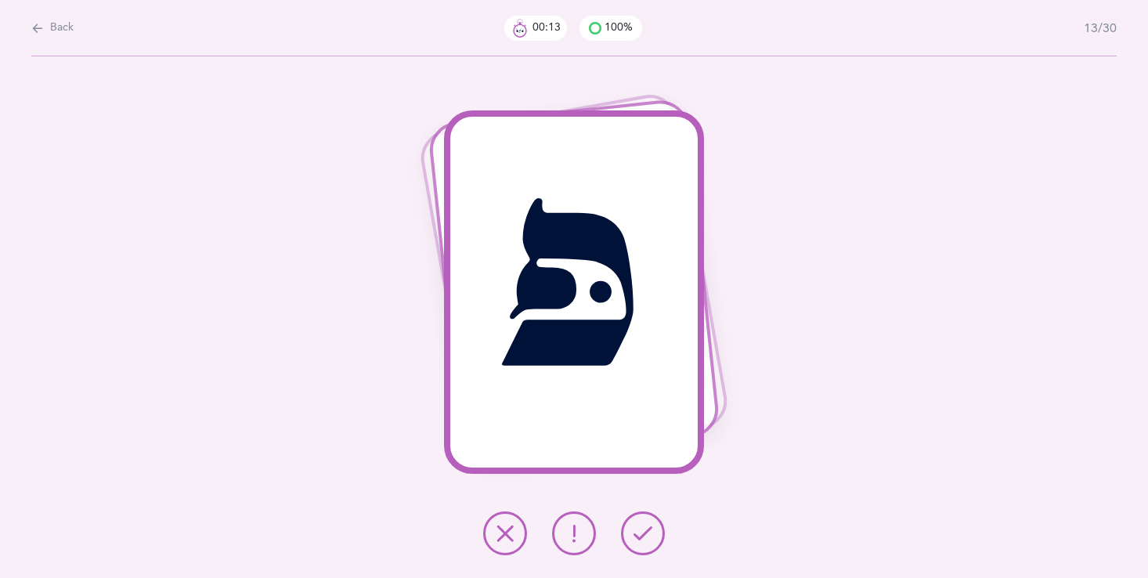
click at [644, 527] on icon at bounding box center [643, 533] width 19 height 19
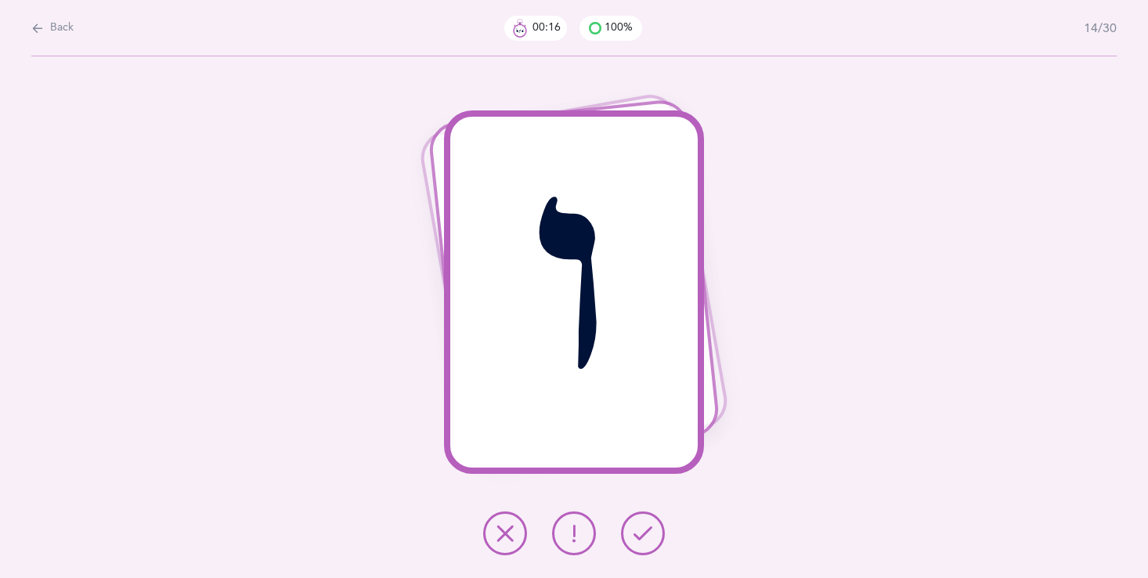
click at [634, 538] on icon at bounding box center [643, 533] width 19 height 19
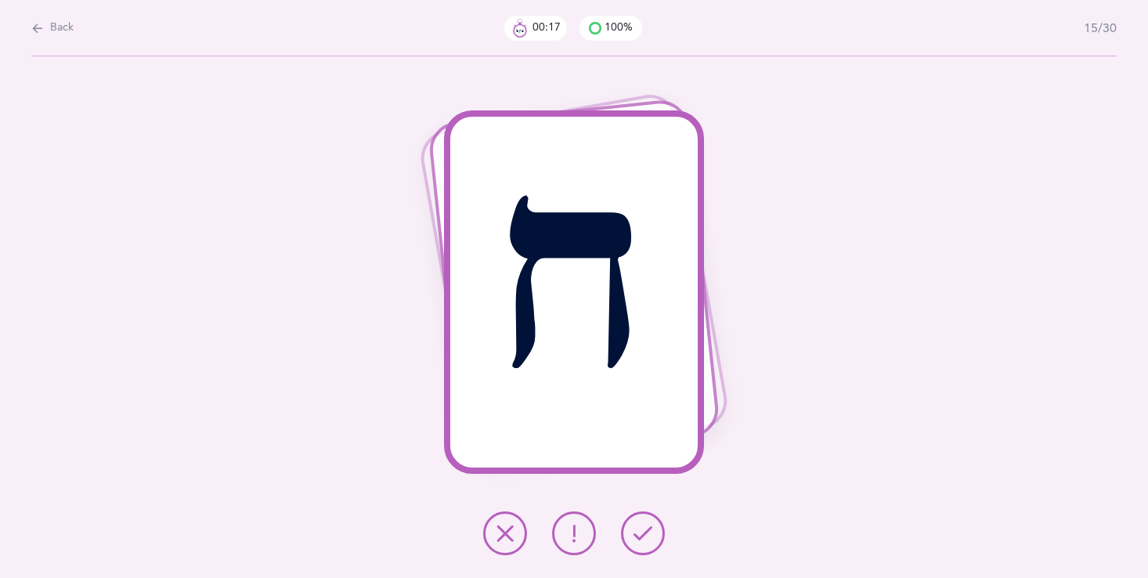
click at [637, 540] on icon at bounding box center [643, 533] width 19 height 19
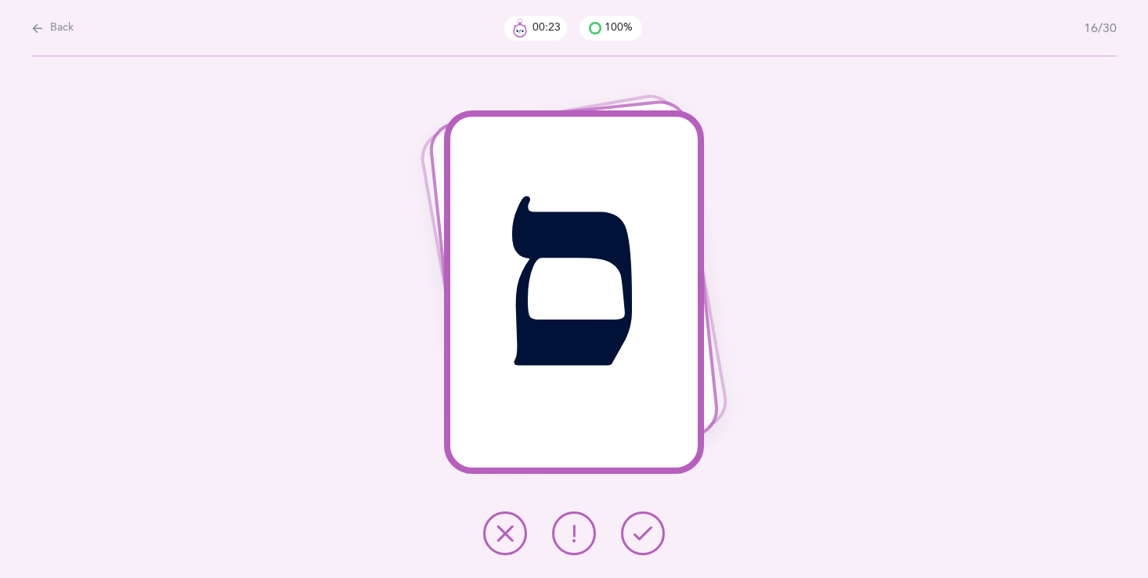
click at [624, 524] on button at bounding box center [643, 533] width 44 height 44
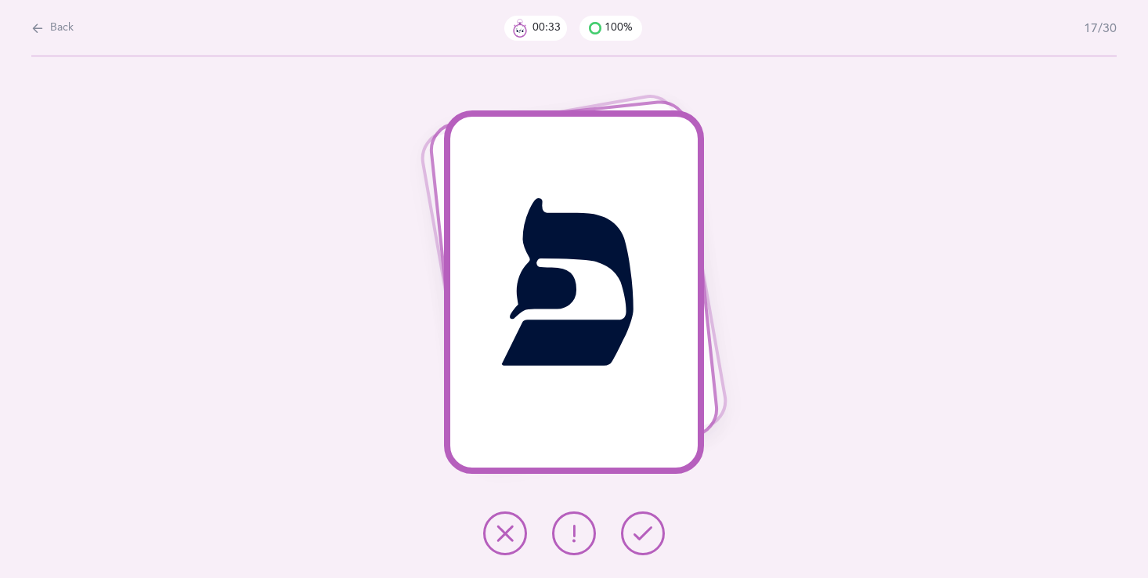
click at [576, 530] on icon at bounding box center [574, 533] width 19 height 19
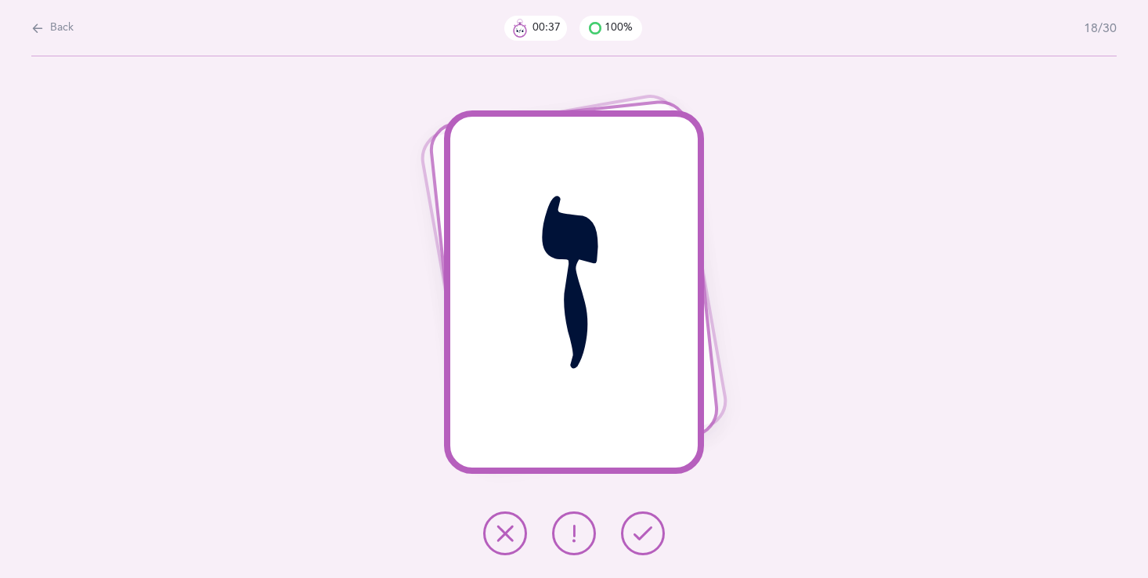
click at [573, 529] on icon at bounding box center [574, 533] width 19 height 19
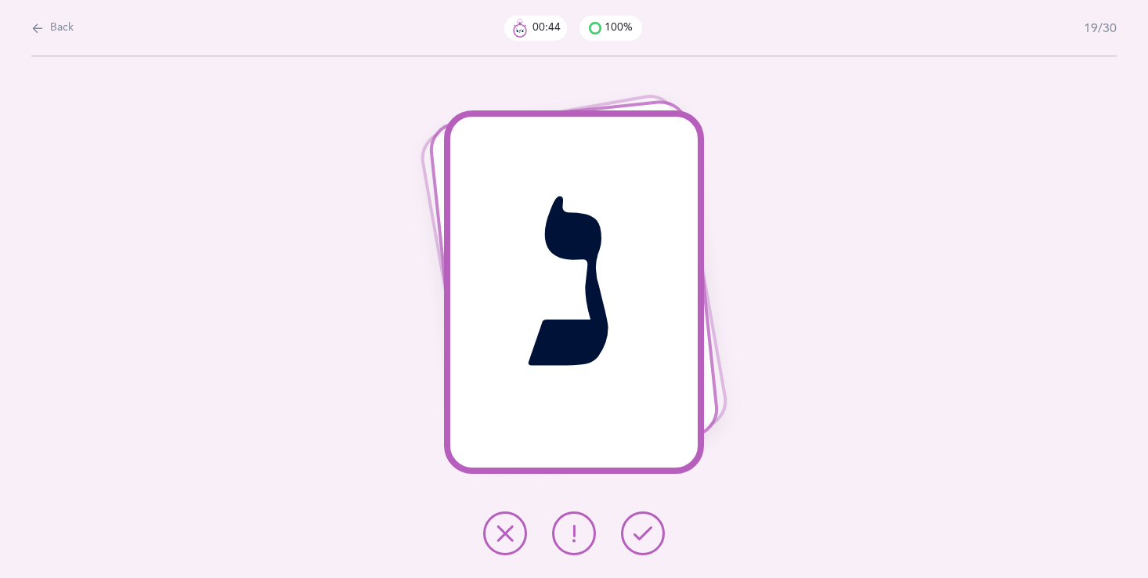
click at [632, 541] on button at bounding box center [643, 533] width 44 height 44
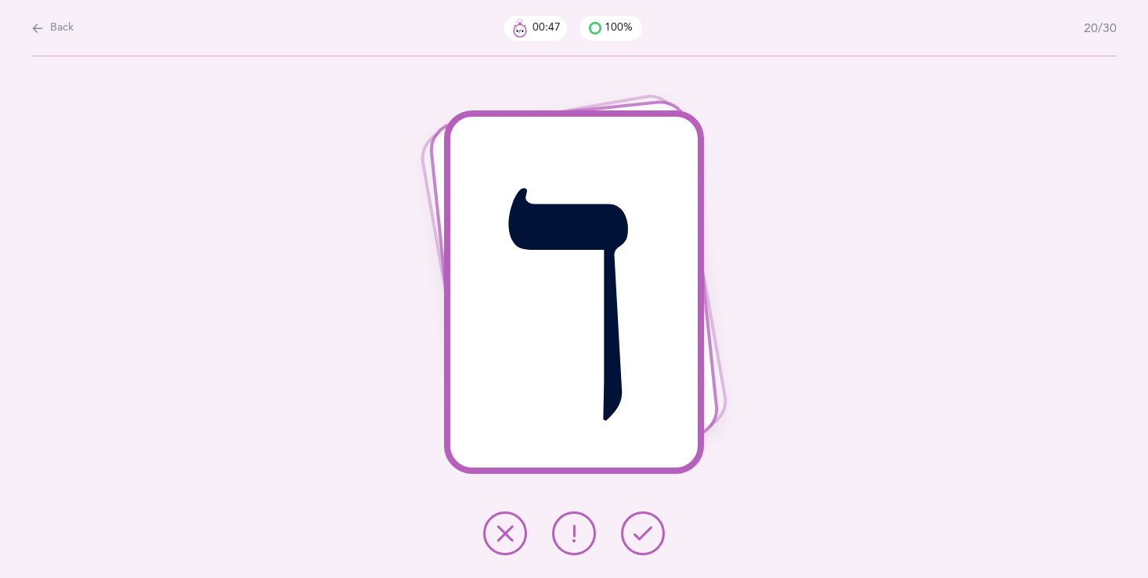
click at [630, 526] on button at bounding box center [643, 533] width 44 height 44
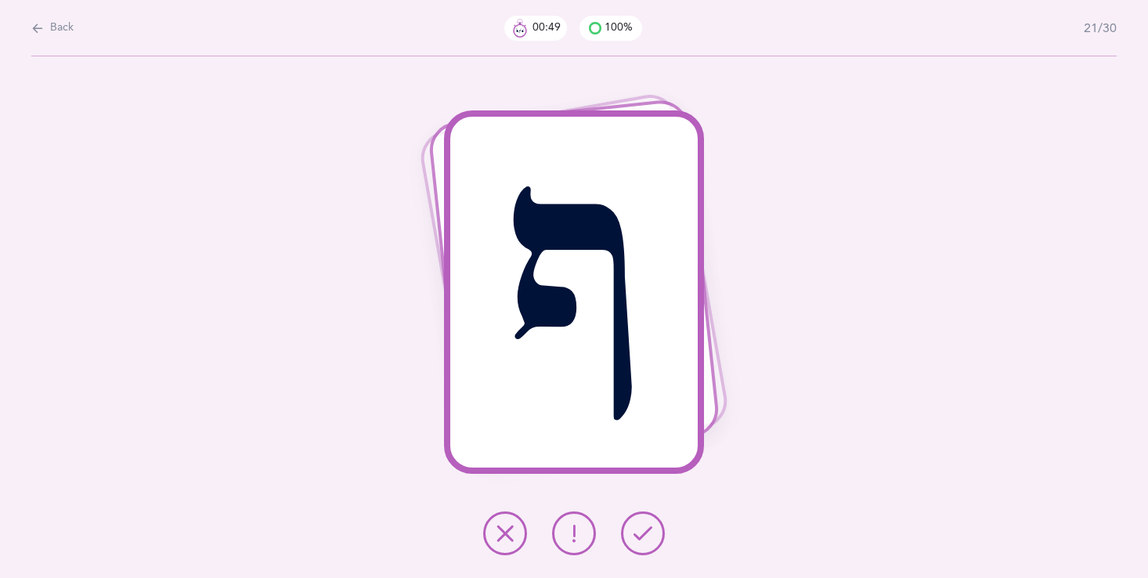
click at [630, 526] on button at bounding box center [643, 533] width 44 height 44
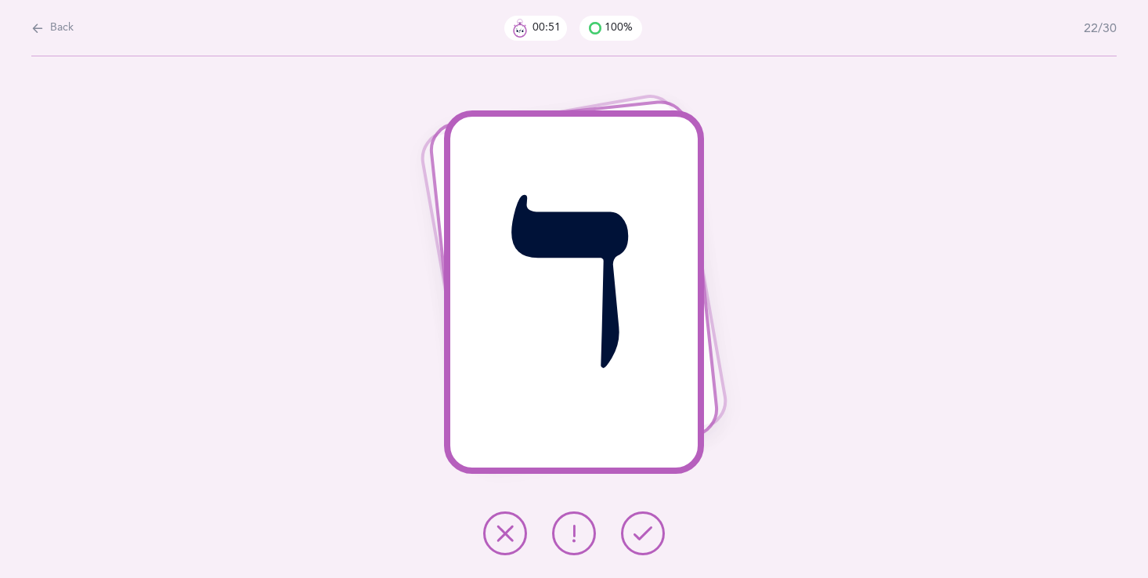
click at [647, 540] on icon at bounding box center [643, 533] width 19 height 19
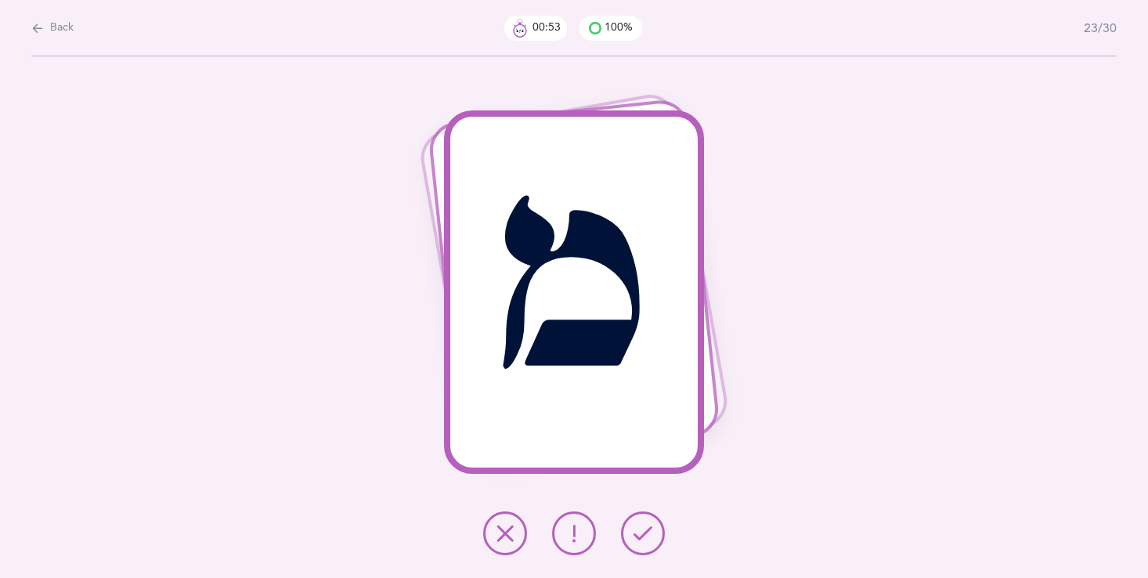
click at [647, 540] on icon at bounding box center [643, 533] width 19 height 19
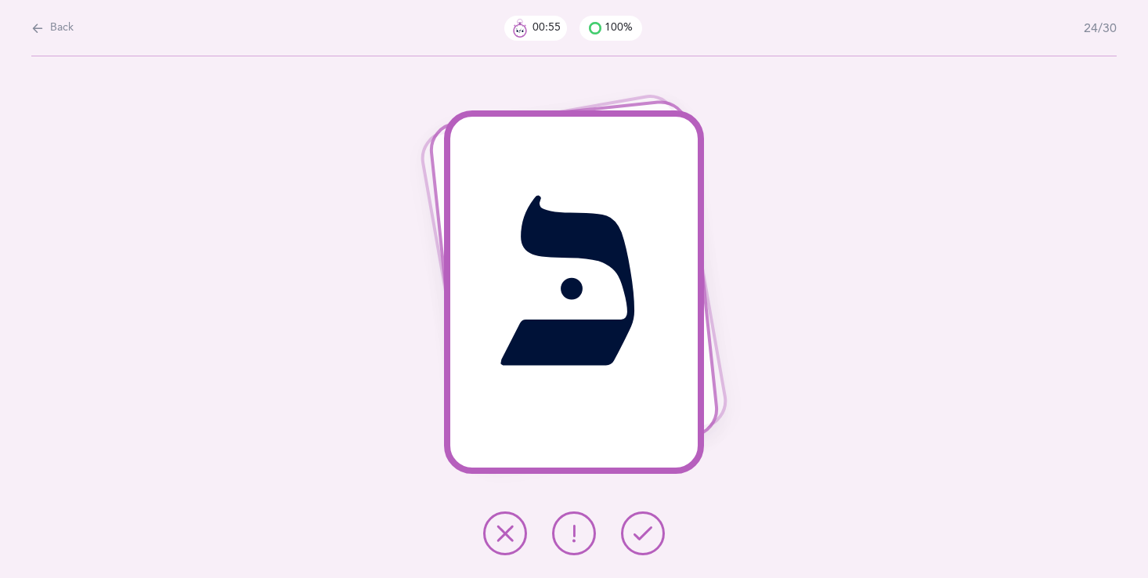
click at [647, 540] on icon at bounding box center [643, 533] width 19 height 19
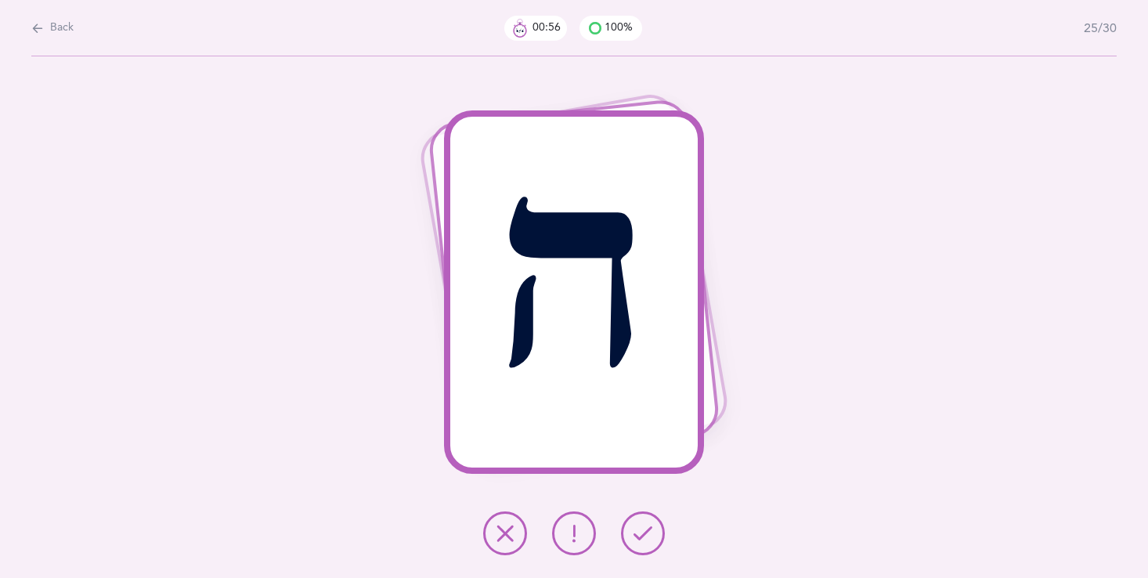
click at [641, 527] on icon at bounding box center [643, 533] width 19 height 19
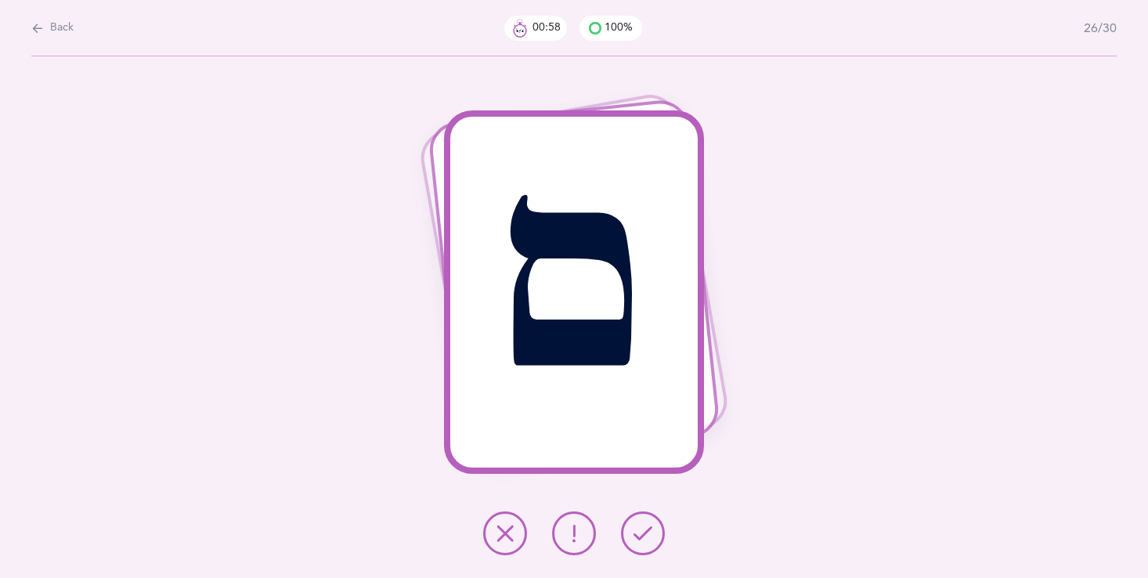
click at [638, 529] on icon at bounding box center [643, 533] width 19 height 19
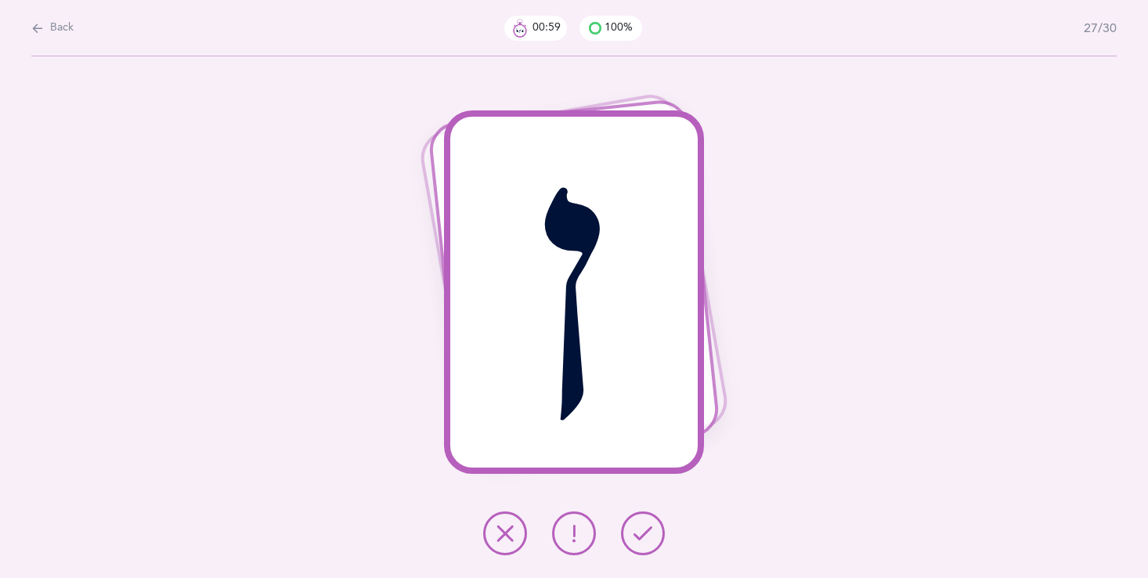
click at [638, 527] on icon at bounding box center [643, 533] width 19 height 19
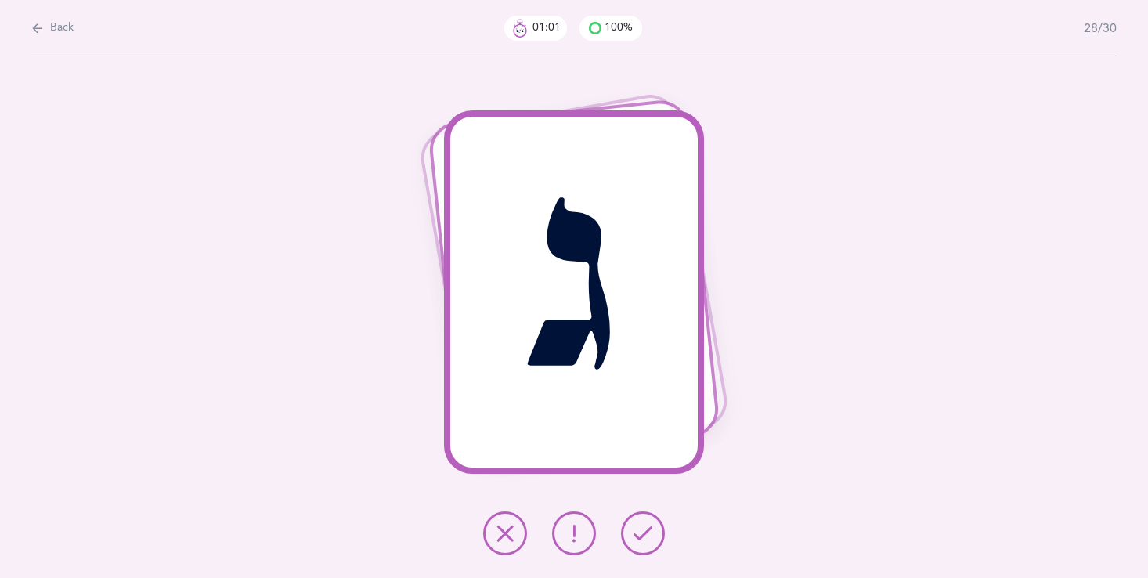
click at [630, 526] on button at bounding box center [643, 533] width 44 height 44
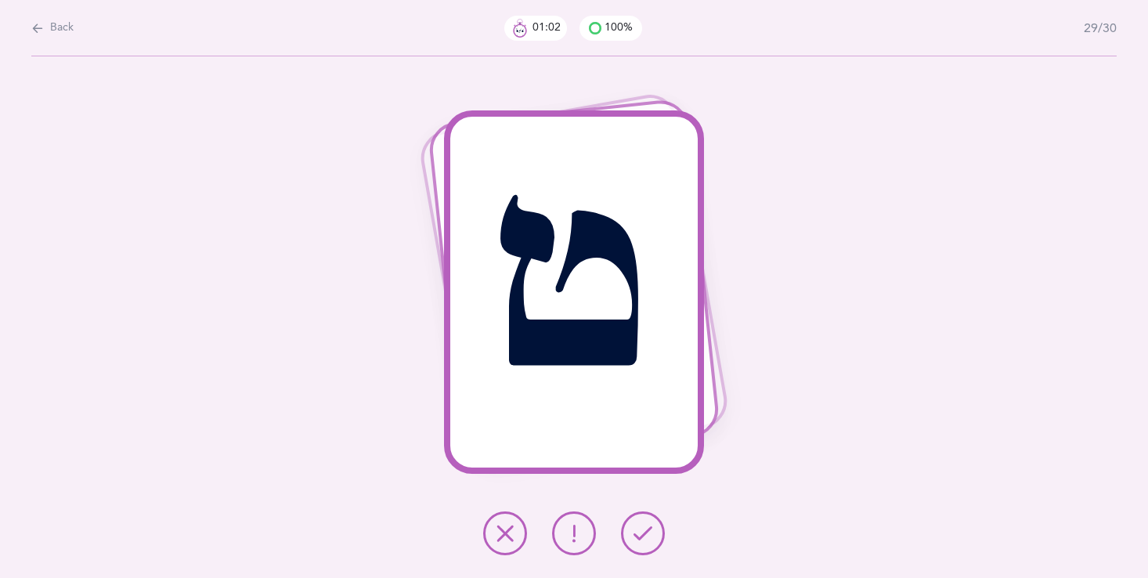
click at [631, 527] on button at bounding box center [643, 533] width 44 height 44
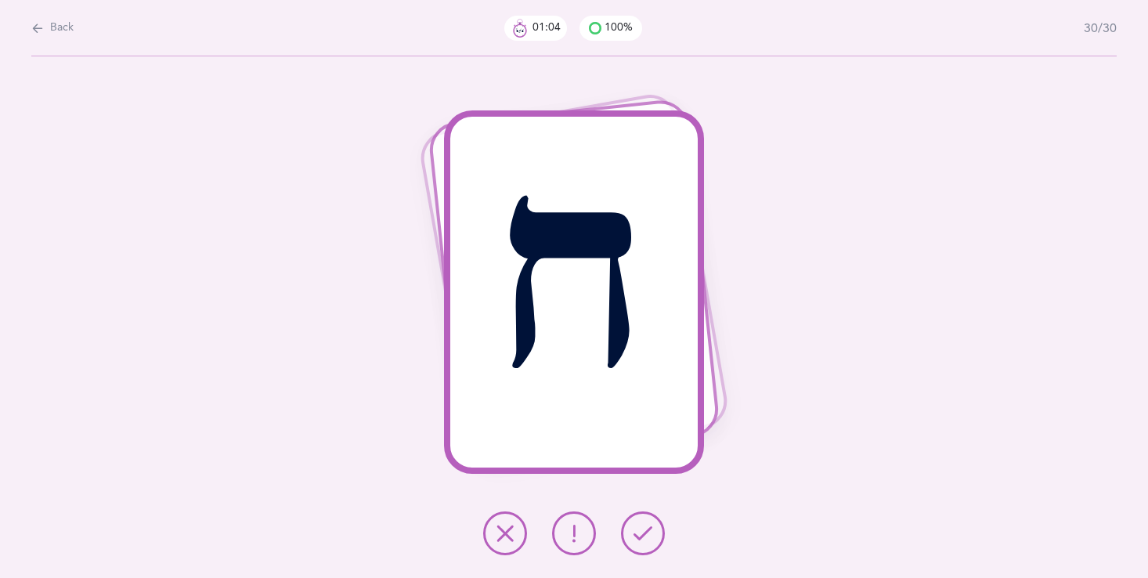
click at [631, 527] on button at bounding box center [643, 533] width 44 height 44
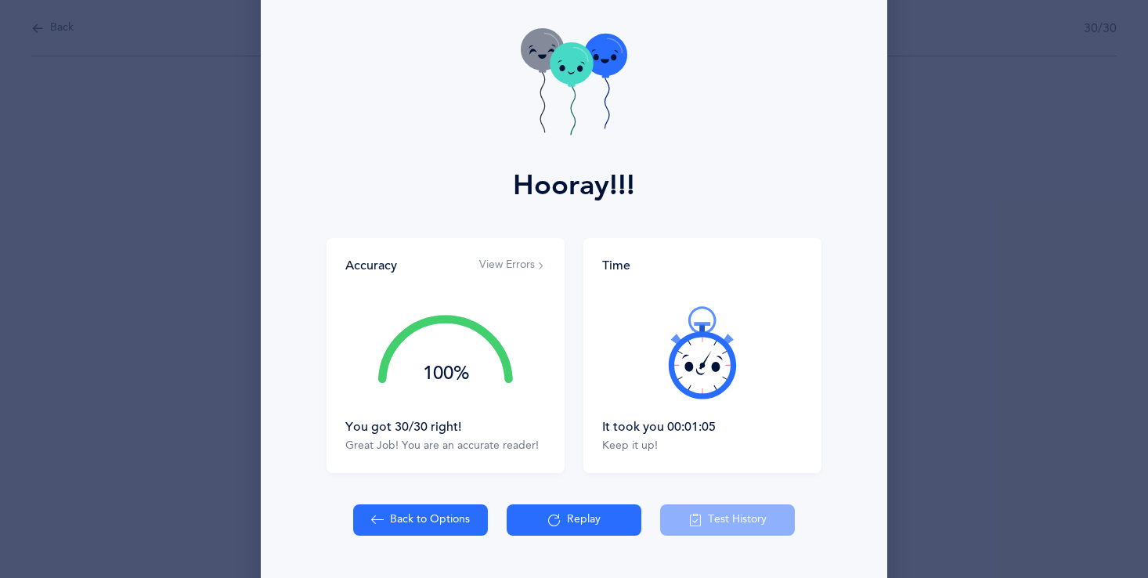
scroll to position [94, 0]
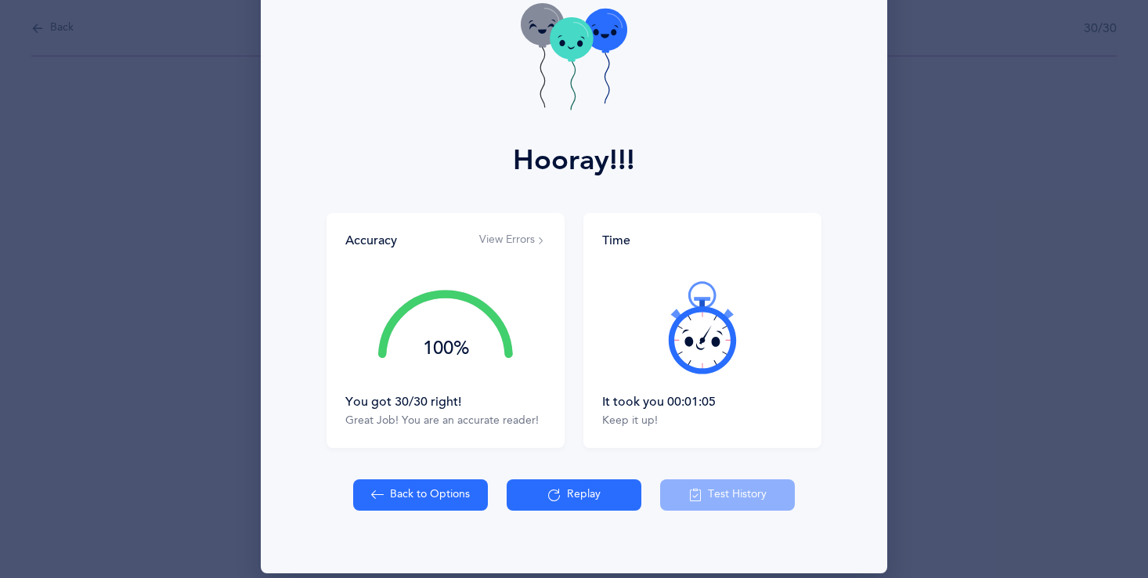
click at [605, 497] on button "Replay" at bounding box center [574, 494] width 135 height 31
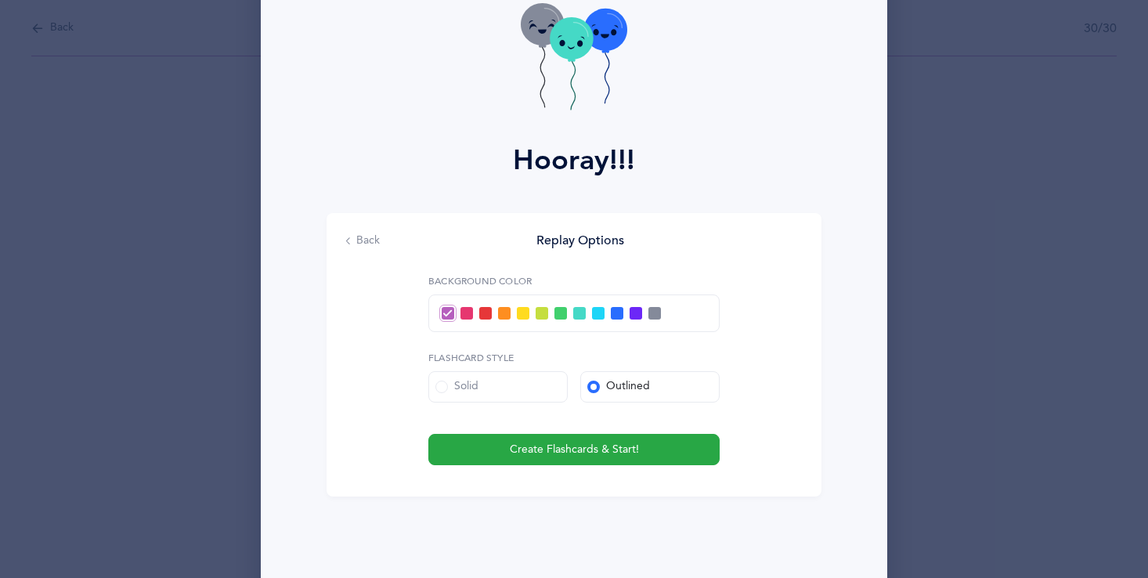
click at [520, 309] on span at bounding box center [523, 313] width 13 height 13
click at [0, 0] on input "checkbox" at bounding box center [0, 0] width 0 height 0
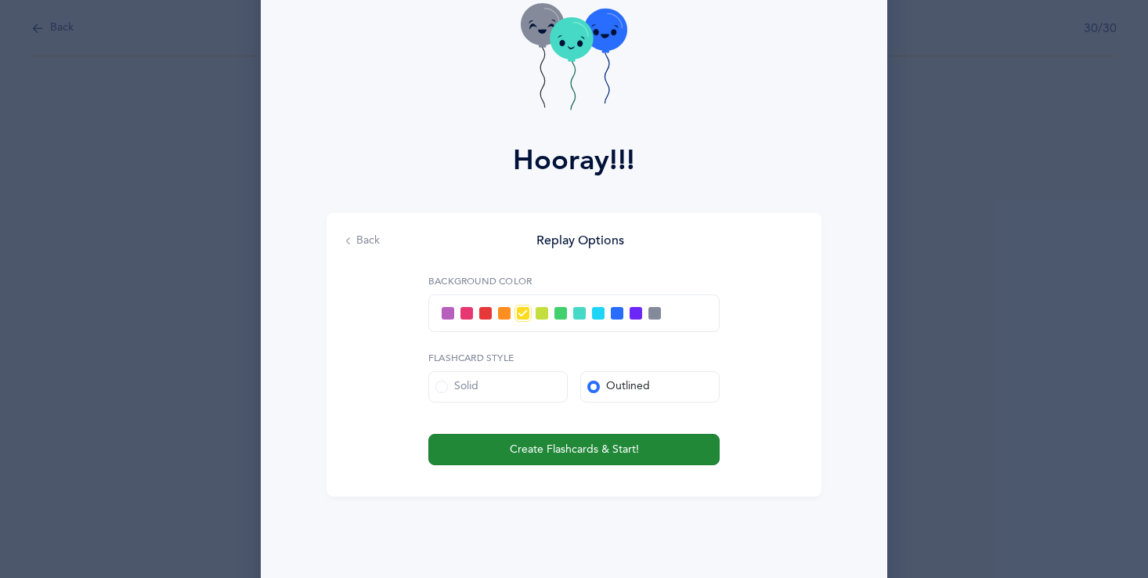
click at [557, 454] on span "Create Flashcards & Start!" at bounding box center [574, 450] width 129 height 16
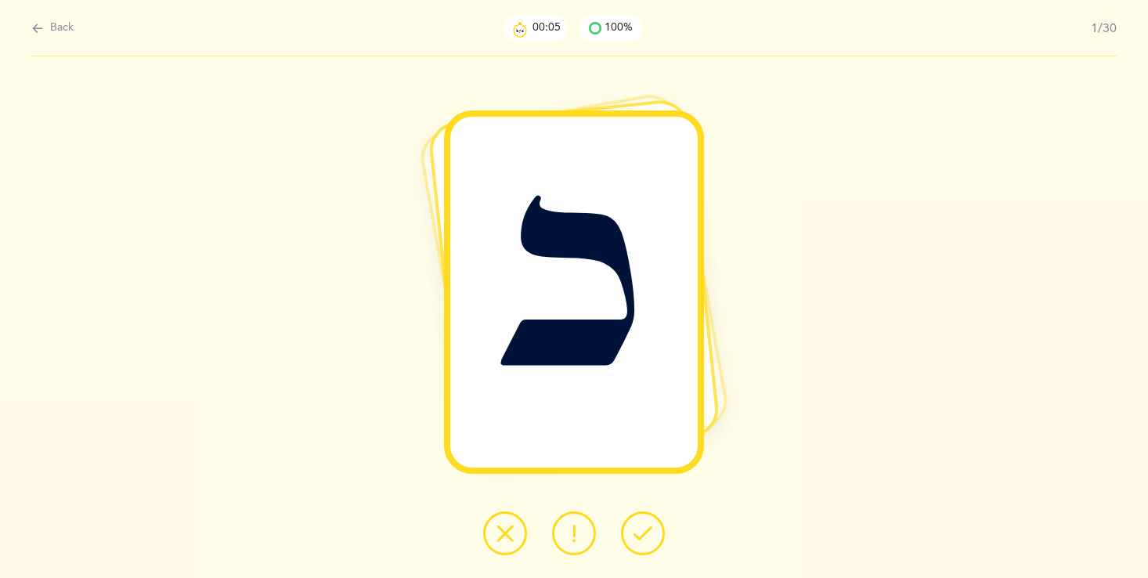
click at [558, 526] on button at bounding box center [574, 533] width 44 height 44
click at [659, 529] on button at bounding box center [643, 533] width 44 height 44
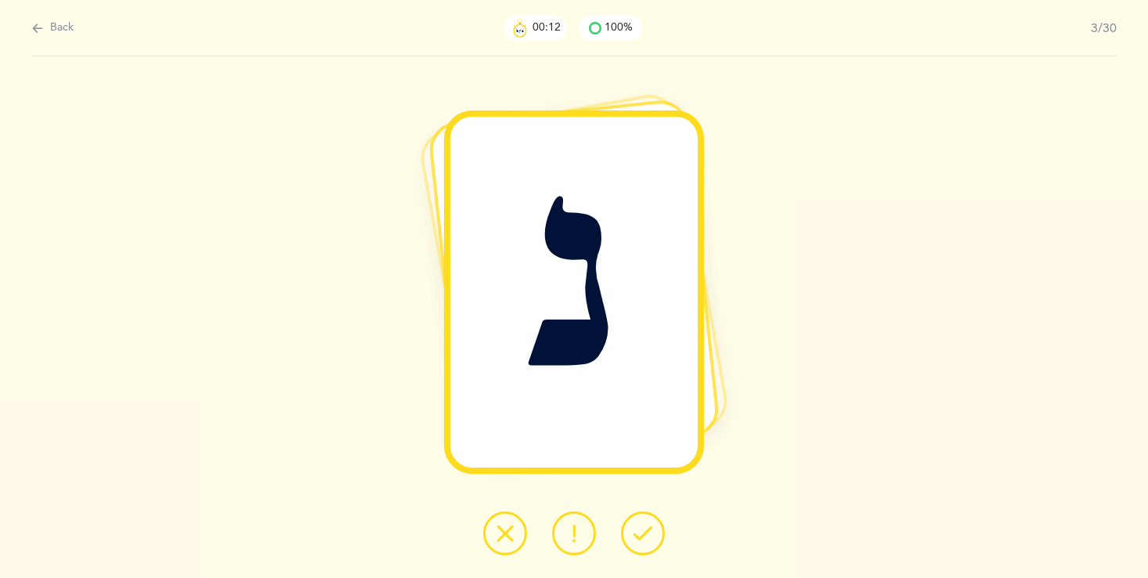
click at [627, 527] on button at bounding box center [643, 533] width 44 height 44
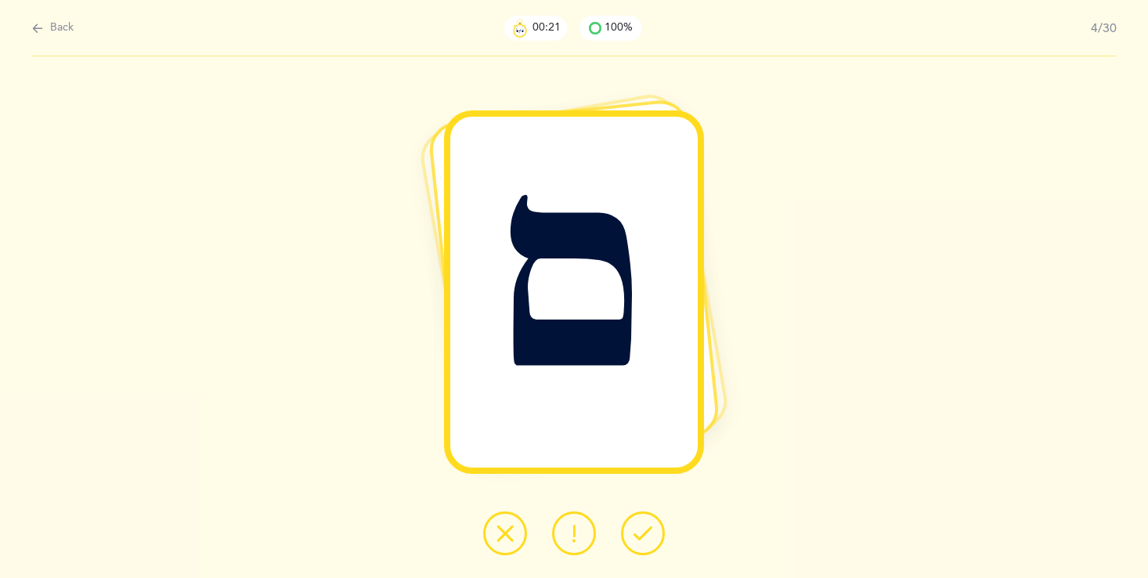
click at [576, 540] on icon at bounding box center [574, 533] width 19 height 19
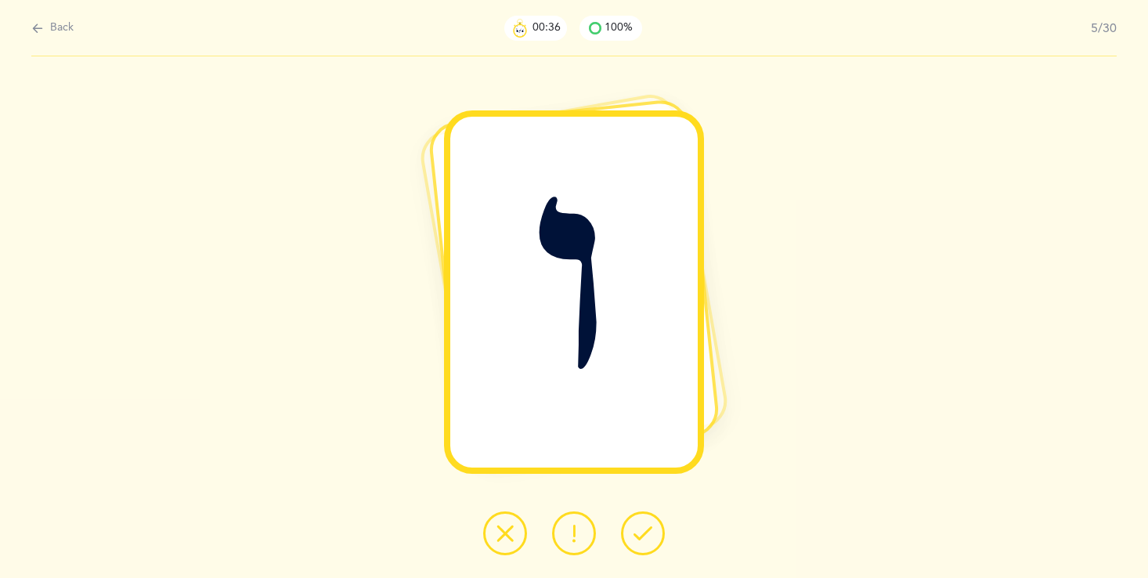
click at [512, 531] on icon at bounding box center [505, 533] width 19 height 19
click at [558, 526] on button at bounding box center [574, 533] width 44 height 44
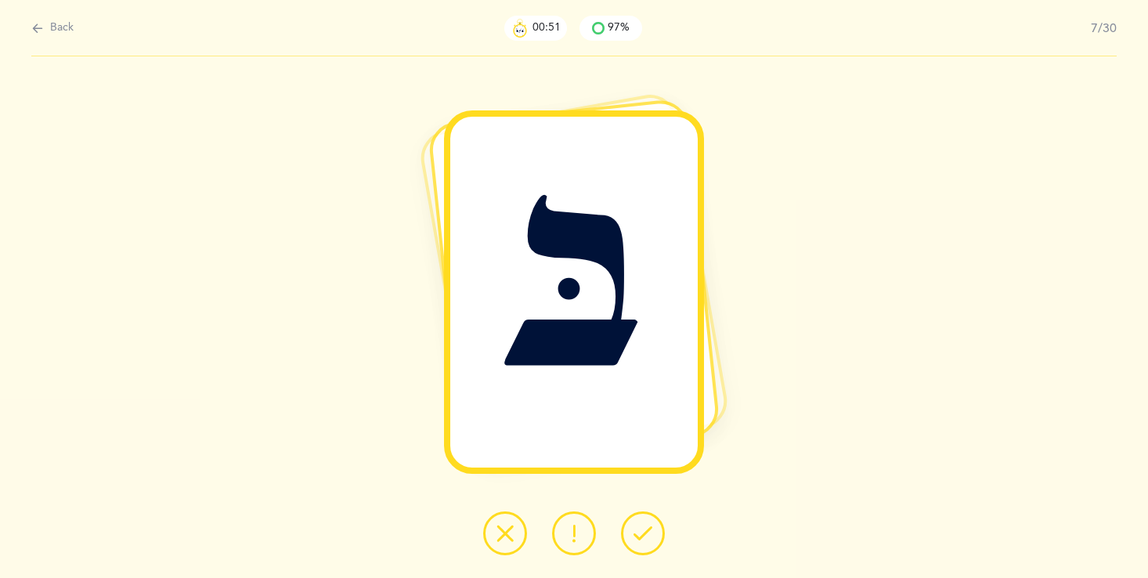
click at [614, 555] on div at bounding box center [574, 533] width 207 height 44
drag, startPoint x: 667, startPoint y: 560, endPoint x: 655, endPoint y: 536, distance: 26.3
click at [652, 536] on div "בּ" at bounding box center [574, 317] width 1148 height 522
click at [655, 536] on button at bounding box center [643, 533] width 44 height 44
click at [653, 536] on button at bounding box center [643, 533] width 44 height 44
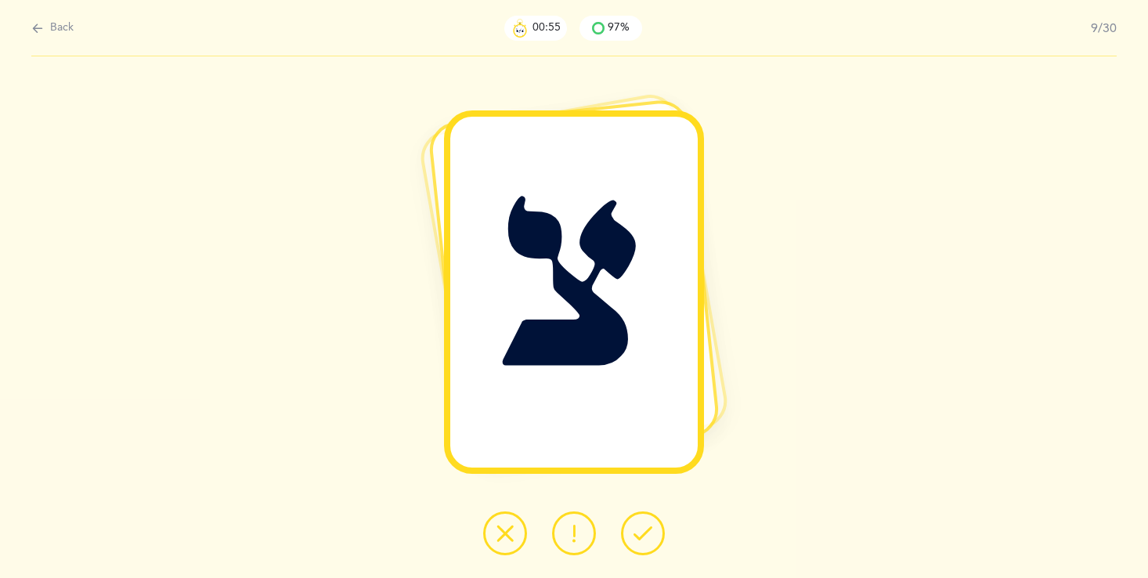
drag, startPoint x: 656, startPoint y: 536, endPoint x: 656, endPoint y: 524, distance: 11.7
click at [656, 542] on button at bounding box center [643, 533] width 44 height 44
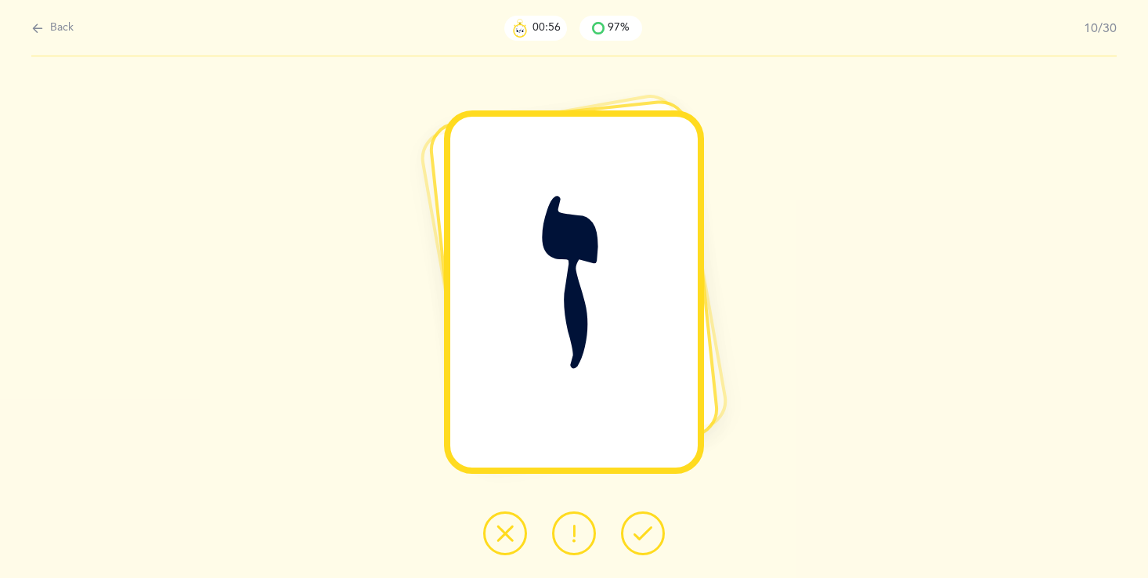
drag, startPoint x: 658, startPoint y: 475, endPoint x: 656, endPoint y: 495, distance: 20.5
click at [656, 490] on div "ז" at bounding box center [574, 317] width 1148 height 522
drag, startPoint x: 656, startPoint y: 495, endPoint x: 832, endPoint y: 624, distance: 218.5
click at [832, 577] on html "[PERSON_NAME] Children Children Resources Resources Flashcards Flashcards Profi…" at bounding box center [574, 289] width 1148 height 578
drag, startPoint x: 635, startPoint y: 540, endPoint x: 648, endPoint y: 526, distance: 18.3
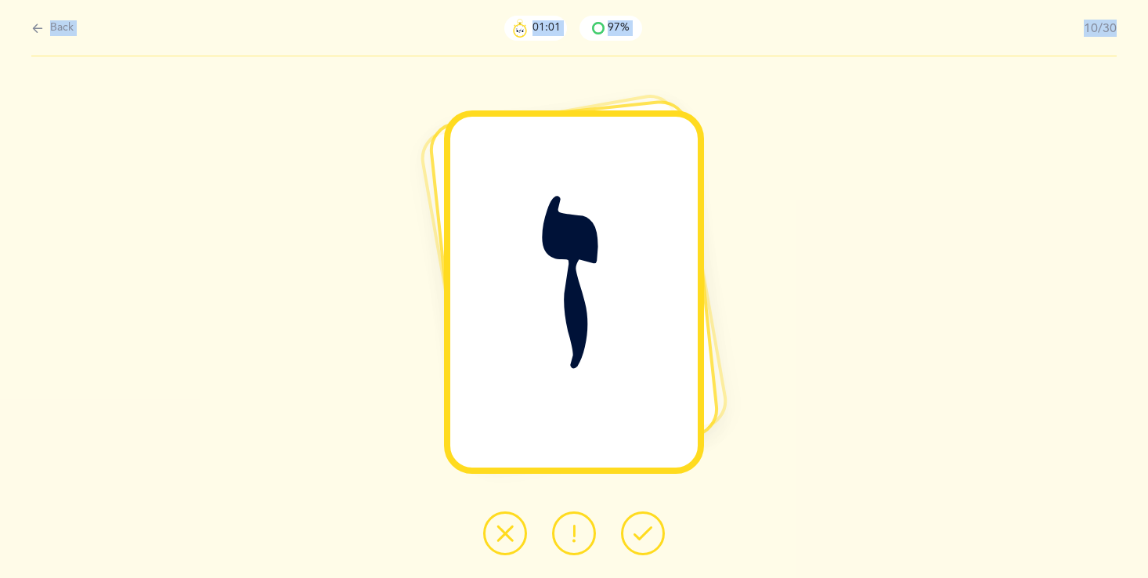
click at [641, 529] on icon at bounding box center [643, 533] width 19 height 19
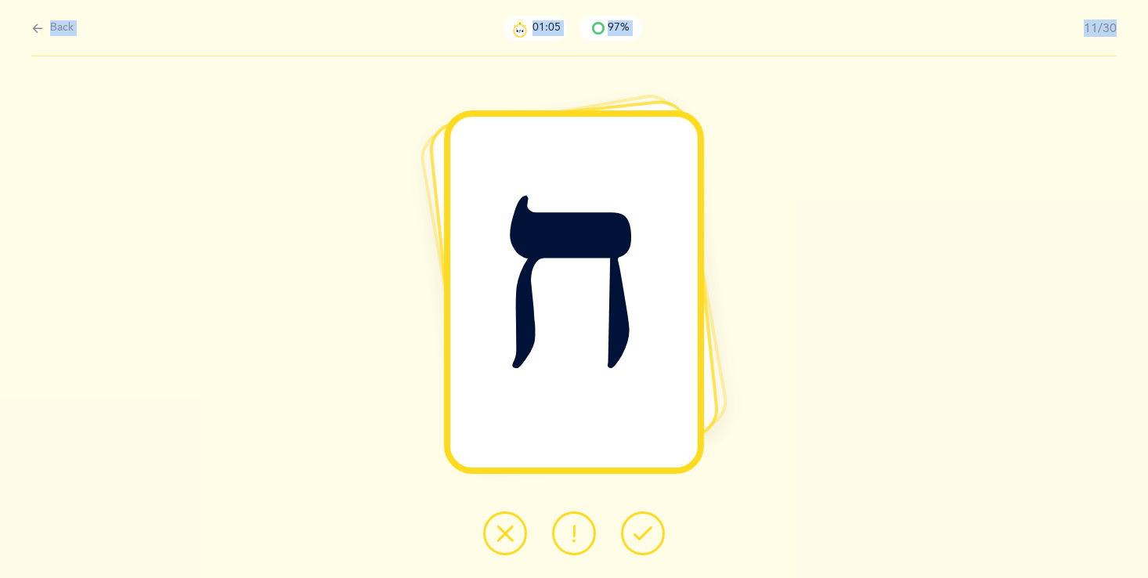
click at [739, 460] on div "ח" at bounding box center [574, 317] width 1148 height 522
click at [637, 518] on button at bounding box center [643, 533] width 44 height 44
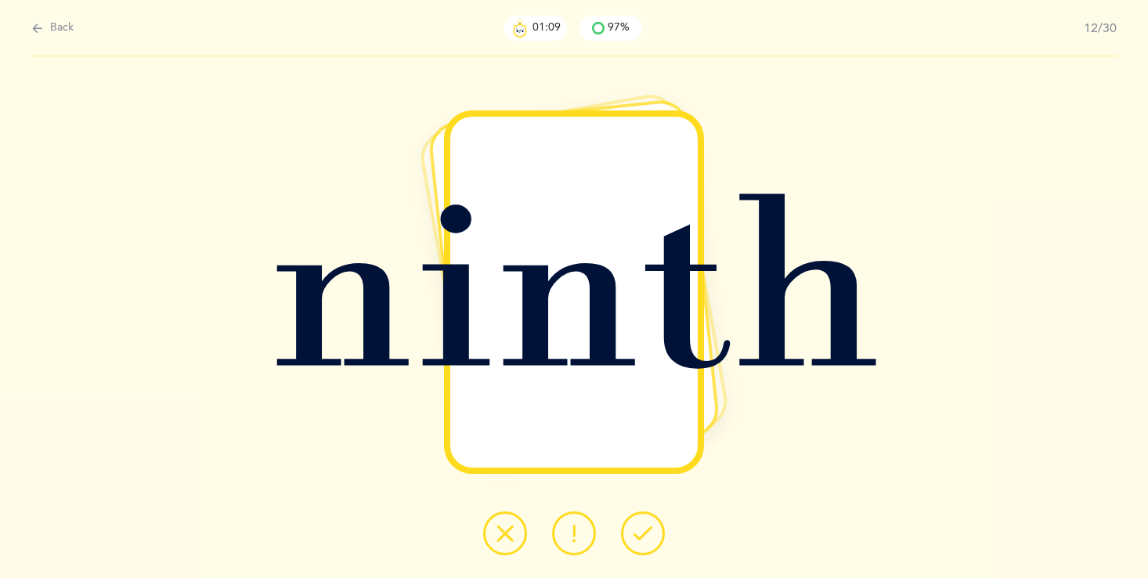
click at [632, 511] on div "ninth" at bounding box center [574, 317] width 1148 height 522
click at [494, 490] on div "ninth" at bounding box center [574, 317] width 1148 height 522
click at [497, 484] on div "ninth" at bounding box center [574, 317] width 1148 height 522
click at [634, 331] on div "ninth" at bounding box center [573, 293] width 247 height 352
click at [92, 390] on div "ninth" at bounding box center [574, 317] width 1148 height 522
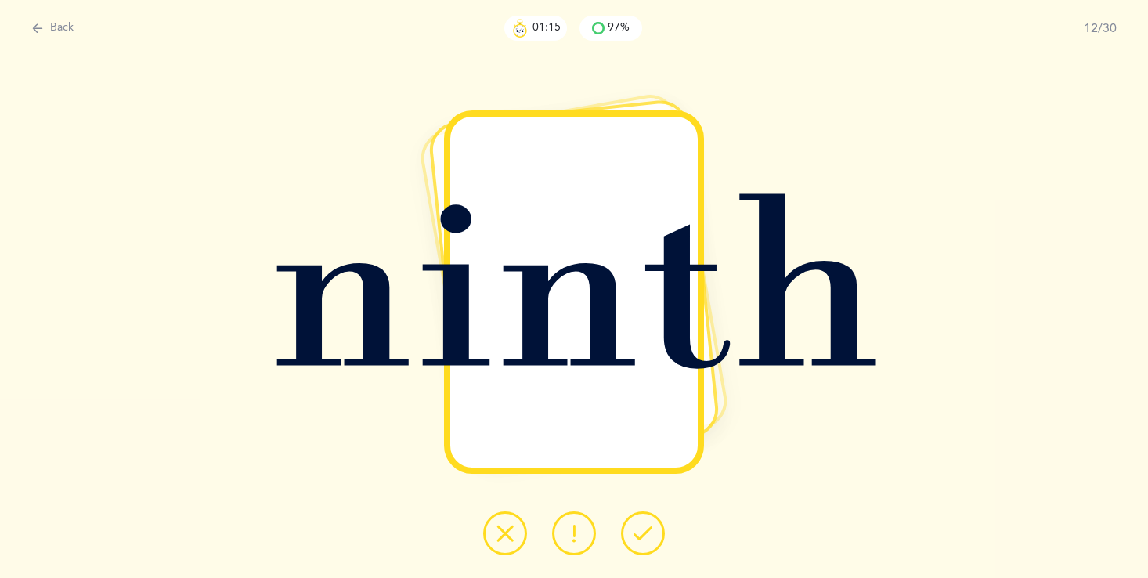
click at [956, 316] on div "ninth" at bounding box center [574, 317] width 1148 height 522
click at [781, 307] on div "ninth" at bounding box center [574, 317] width 1148 height 522
click at [781, 311] on div "ninth" at bounding box center [574, 317] width 1148 height 522
click at [57, 25] on span "Back" at bounding box center [61, 28] width 23 height 16
select select "23"
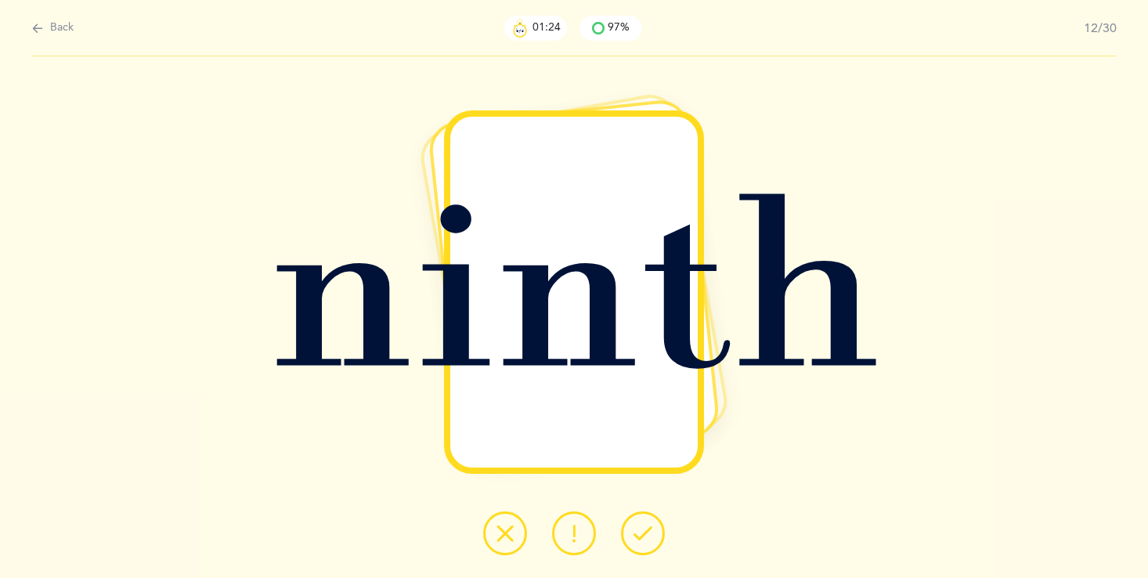
select select "single"
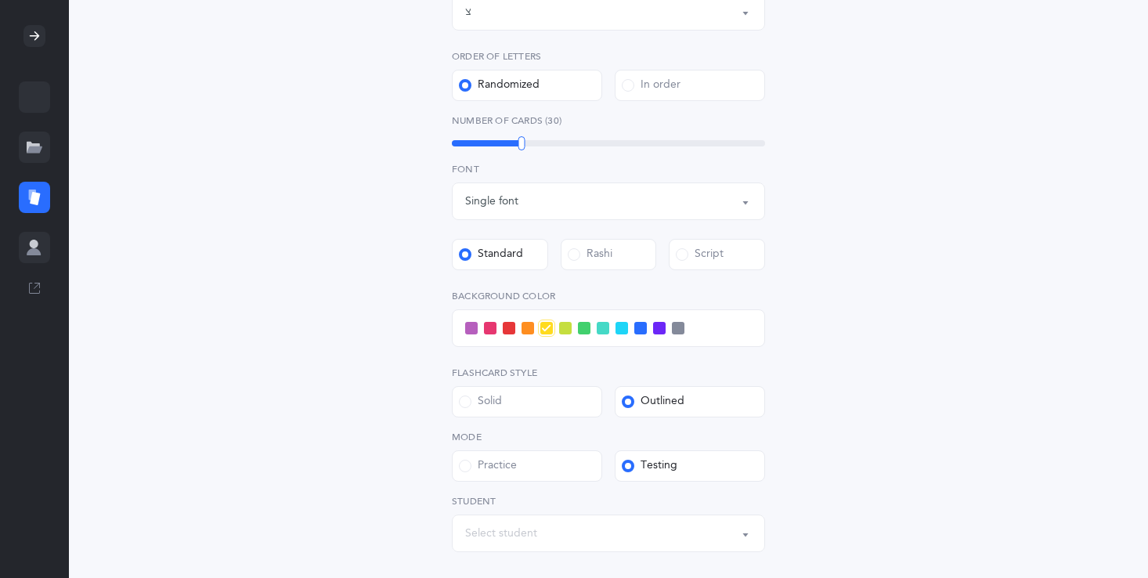
scroll to position [439, 0]
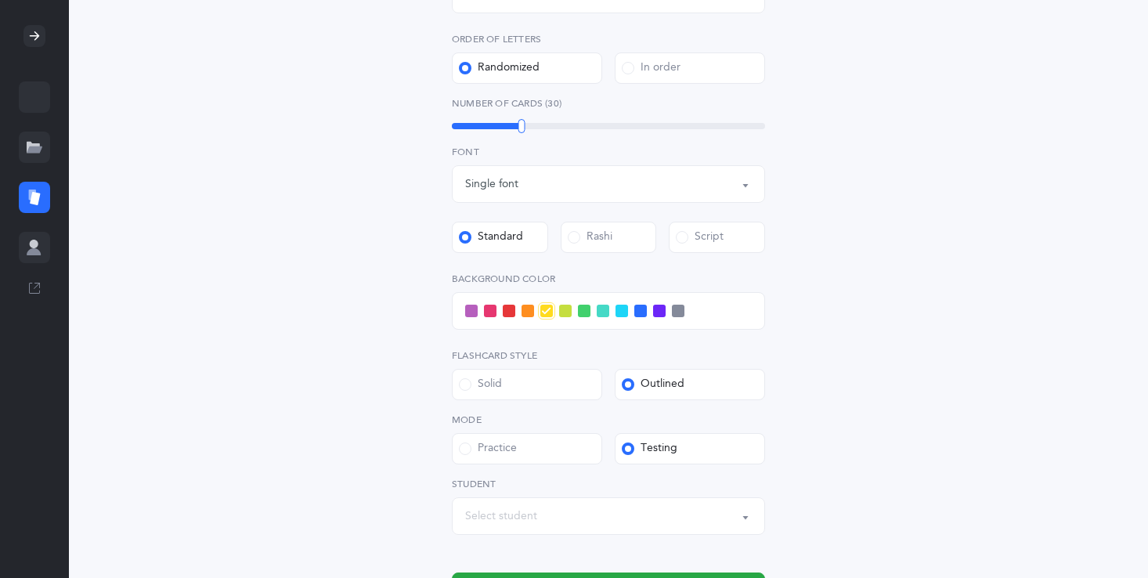
click at [486, 309] on span at bounding box center [490, 311] width 13 height 13
click at [0, 0] on input "checkbox" at bounding box center [0, 0] width 0 height 0
click at [473, 309] on span at bounding box center [471, 311] width 13 height 13
click at [0, 0] on input "checkbox" at bounding box center [0, 0] width 0 height 0
click at [488, 309] on span at bounding box center [490, 311] width 13 height 13
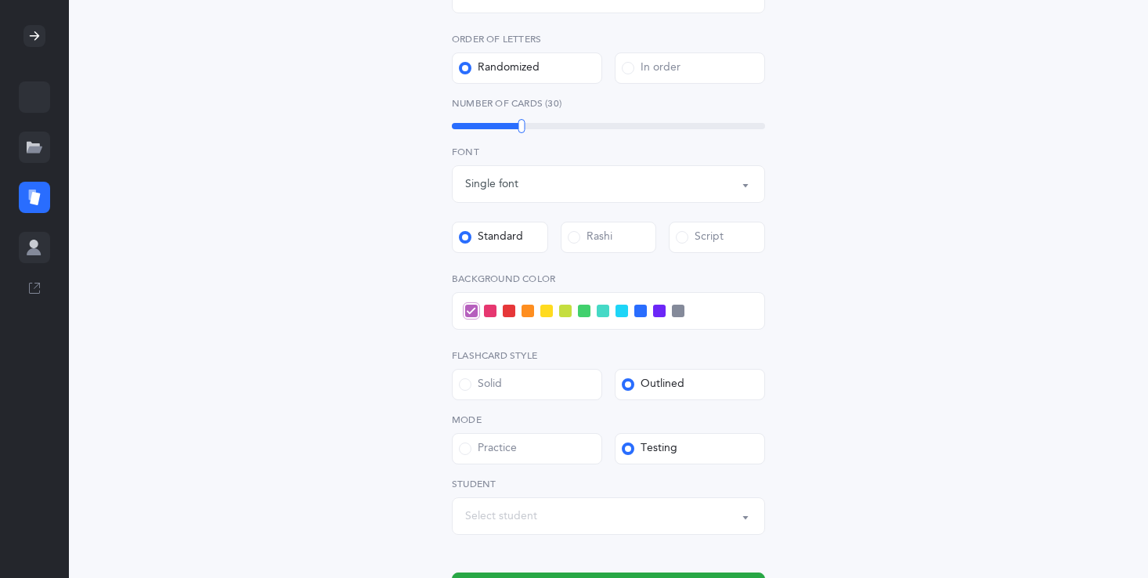
click at [0, 0] on input "checkbox" at bounding box center [0, 0] width 0 height 0
click at [471, 314] on span at bounding box center [471, 311] width 13 height 13
click at [0, 0] on input "checkbox" at bounding box center [0, 0] width 0 height 0
click at [483, 312] on div at bounding box center [608, 311] width 313 height 38
click at [522, 299] on div at bounding box center [608, 311] width 313 height 38
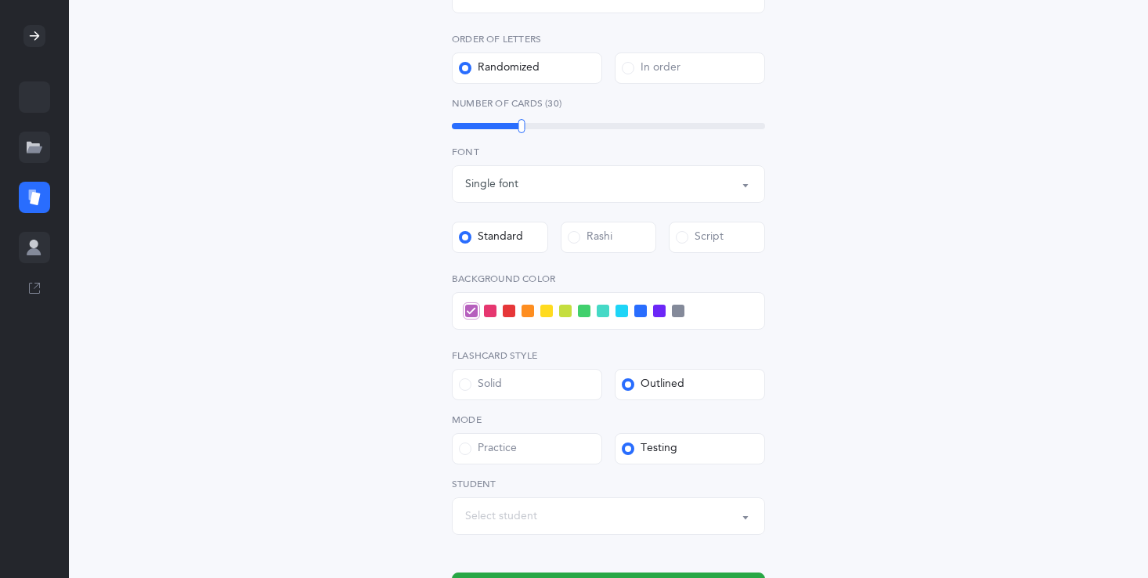
click at [492, 312] on span at bounding box center [490, 311] width 13 height 13
click at [0, 0] on input "checkbox" at bounding box center [0, 0] width 0 height 0
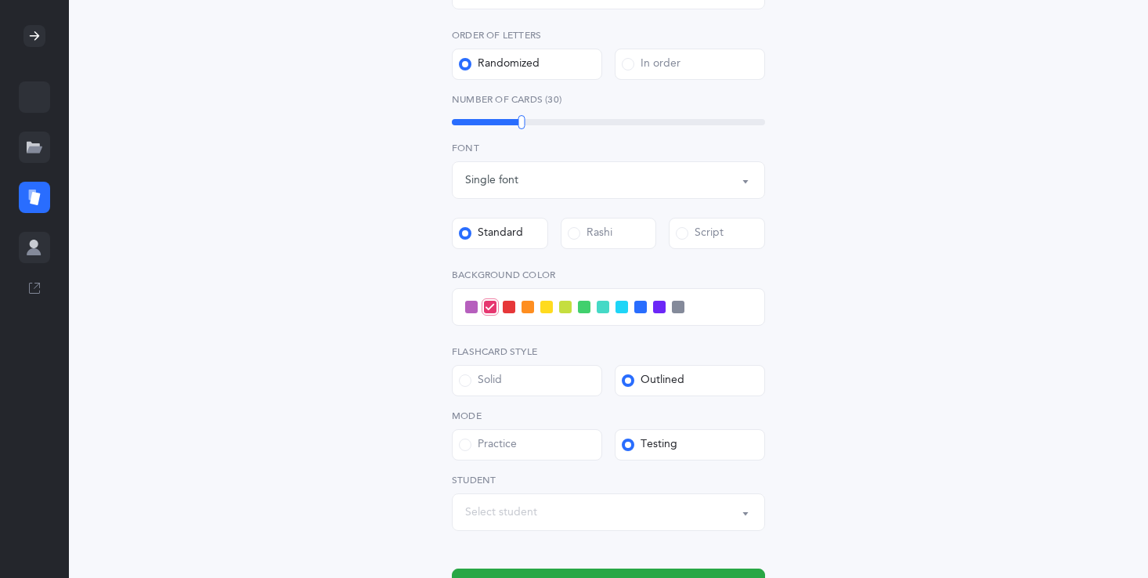
click at [547, 316] on div at bounding box center [608, 307] width 313 height 38
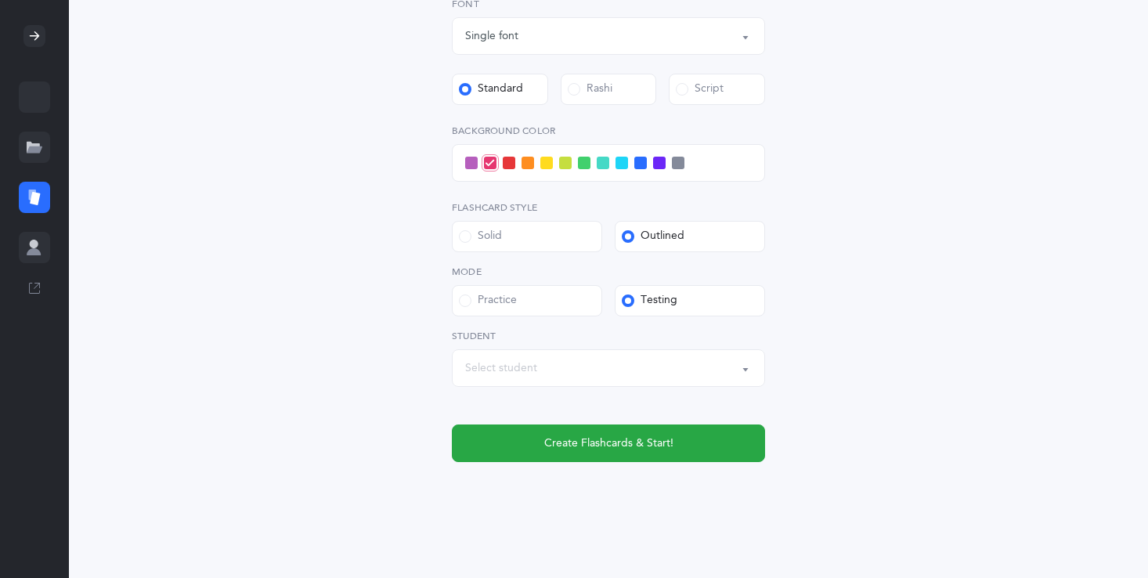
scroll to position [596, 0]
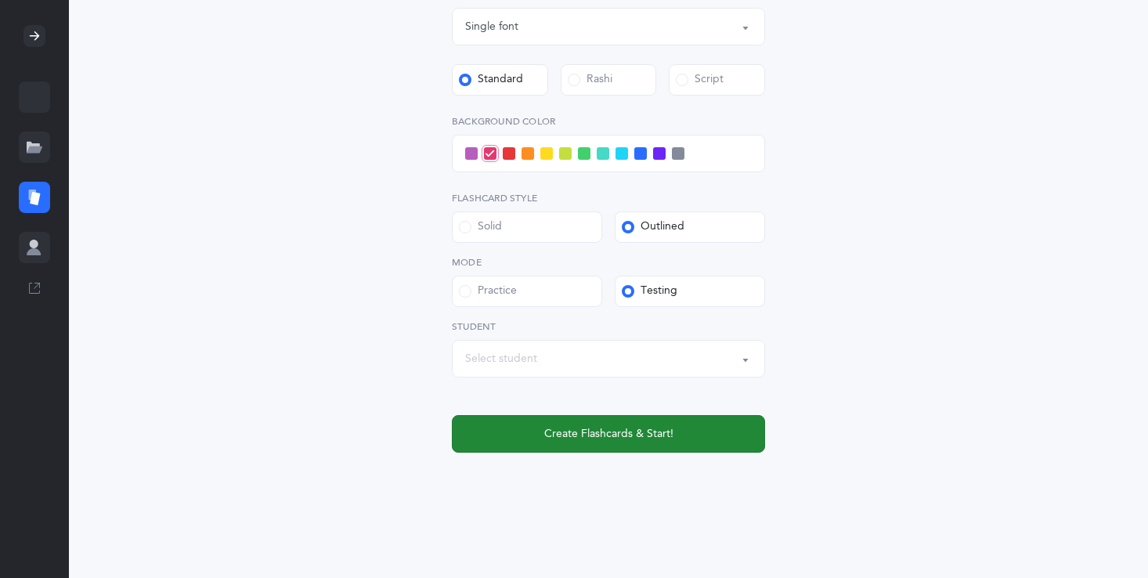
click at [504, 443] on button "Create Flashcards & Start!" at bounding box center [608, 434] width 313 height 38
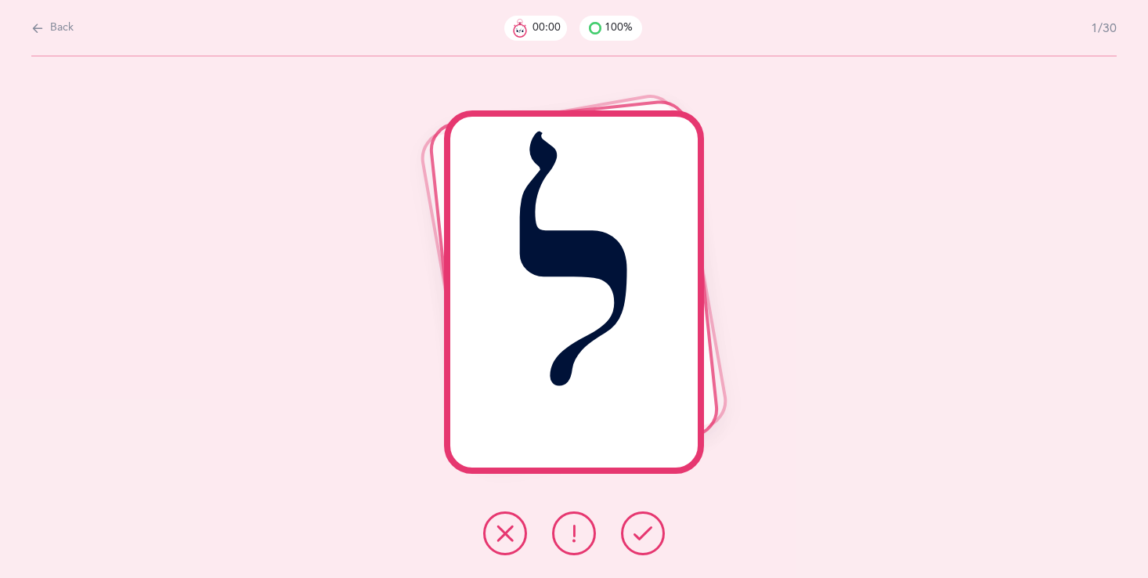
scroll to position [0, 0]
click at [501, 535] on icon at bounding box center [505, 533] width 19 height 19
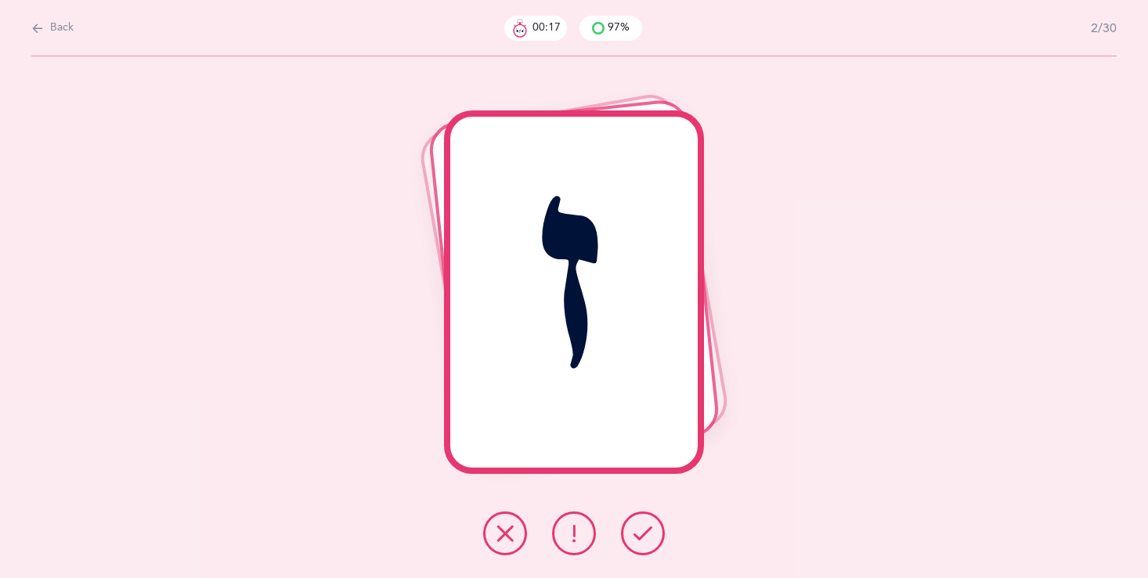
drag, startPoint x: 616, startPoint y: 539, endPoint x: 565, endPoint y: 537, distance: 50.9
drag, startPoint x: 564, startPoint y: 537, endPoint x: 822, endPoint y: 17, distance: 580.4
click at [822, 17] on div "Back 00:19 97% 2/30 ז" at bounding box center [574, 289] width 1148 height 578
click at [573, 534] on icon at bounding box center [574, 533] width 19 height 19
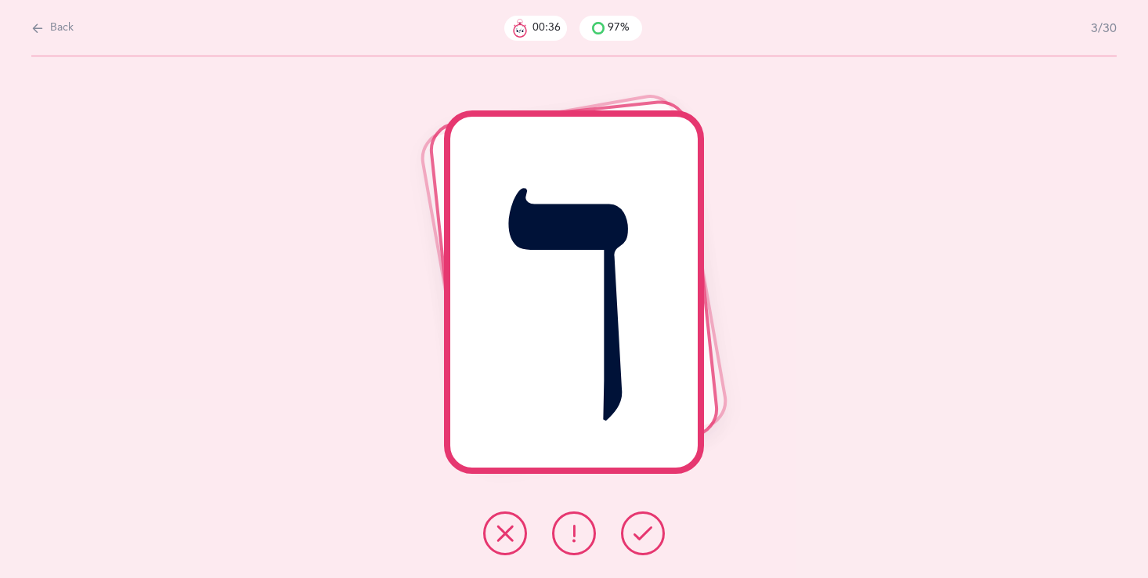
click at [49, 20] on button "Back" at bounding box center [52, 28] width 42 height 17
select select "23"
select select "single"
